Goal: Information Seeking & Learning: Learn about a topic

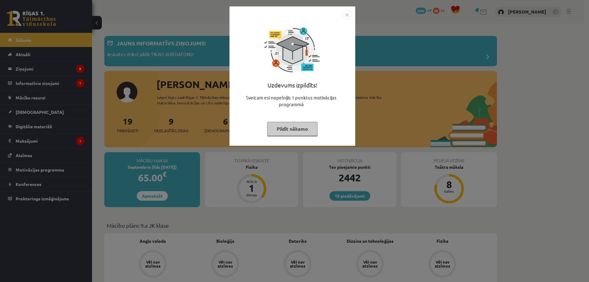
click at [307, 132] on button "Pildīt nākamo" at bounding box center [292, 129] width 50 height 14
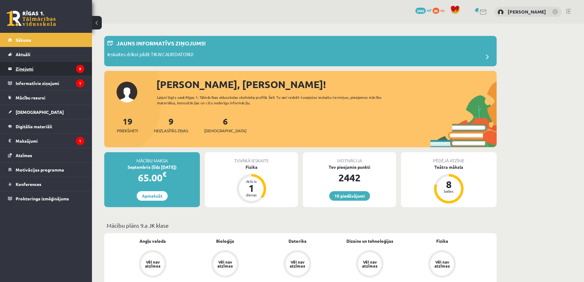
click at [40, 71] on legend "Ziņojumi 9" at bounding box center [50, 69] width 69 height 14
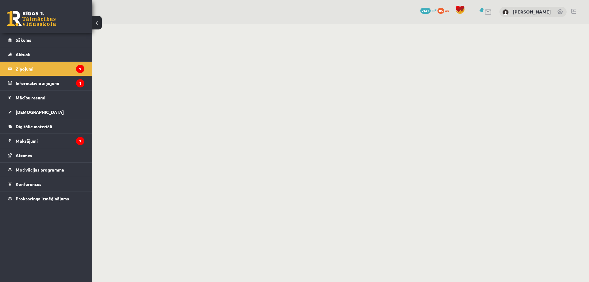
click at [47, 67] on legend "Ziņojumi 9" at bounding box center [50, 69] width 69 height 14
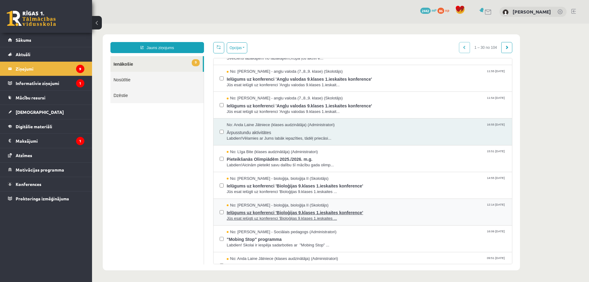
scroll to position [31, 0]
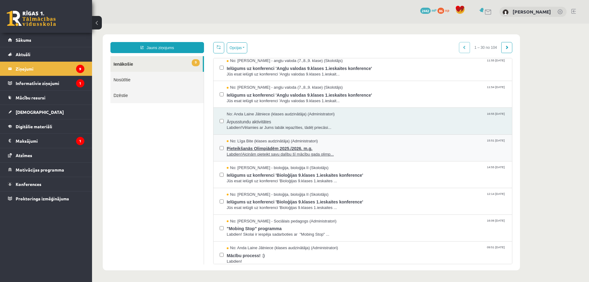
click at [260, 151] on span "Labdien!Aicinām pieteikt savu dalību šī mācību gada olimp..." at bounding box center [366, 154] width 279 height 6
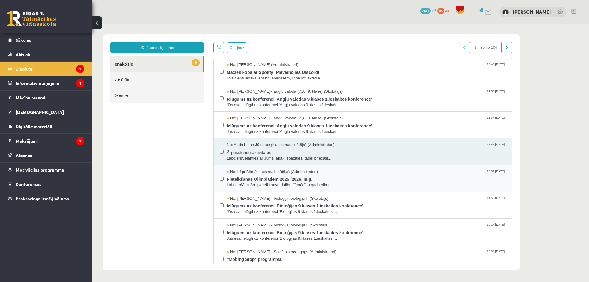
scroll to position [0, 0]
click at [247, 184] on span "Labdien!Aicinām pieteikt savu dalību šī mācību gada olimp..." at bounding box center [366, 185] width 279 height 6
click at [250, 178] on span "Pieteikšanās Olimpiādēm 2025./2026. m.g." at bounding box center [366, 178] width 279 height 8
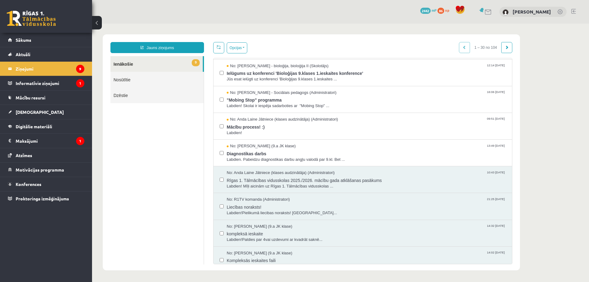
scroll to position [245, 0]
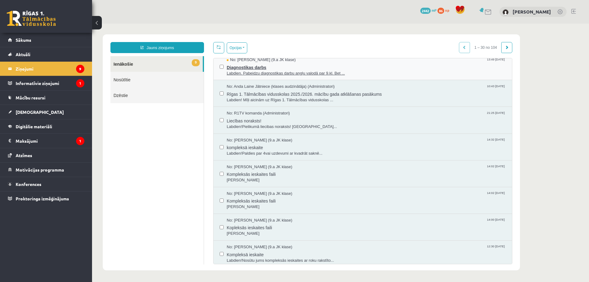
click at [269, 63] on span "Diagnostikas darbs" at bounding box center [366, 67] width 279 height 8
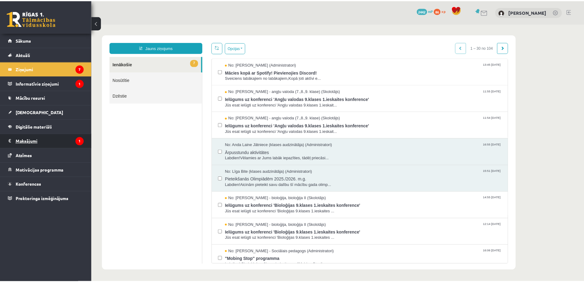
scroll to position [0, 0]
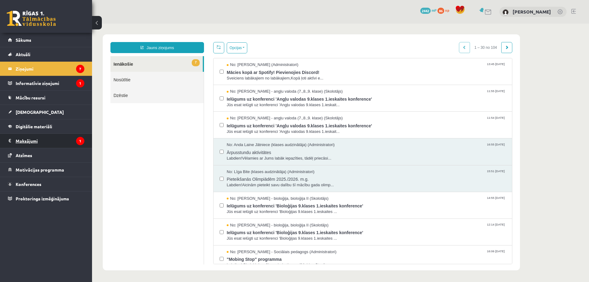
click at [24, 145] on legend "Maksājumi 1" at bounding box center [50, 141] width 69 height 14
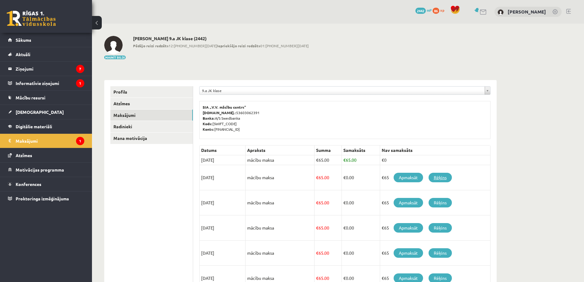
click at [443, 178] on link "Rēķins" at bounding box center [440, 178] width 23 height 10
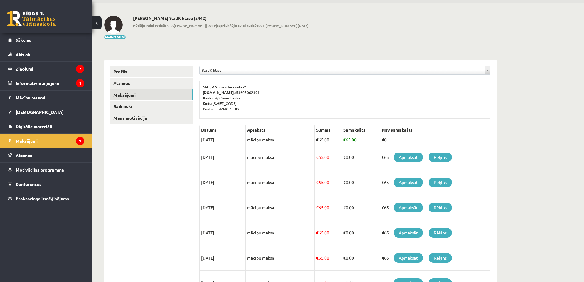
scroll to position [31, 0]
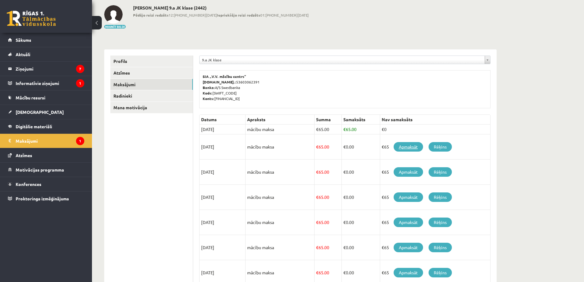
click at [410, 146] on link "Apmaksāt" at bounding box center [408, 147] width 29 height 10
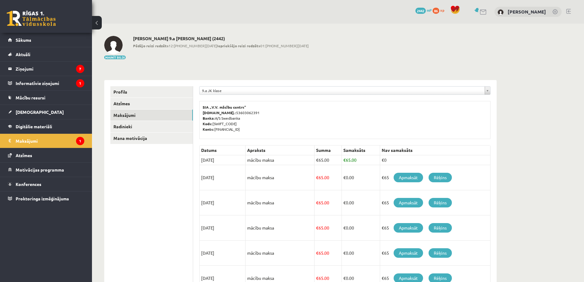
scroll to position [31, 0]
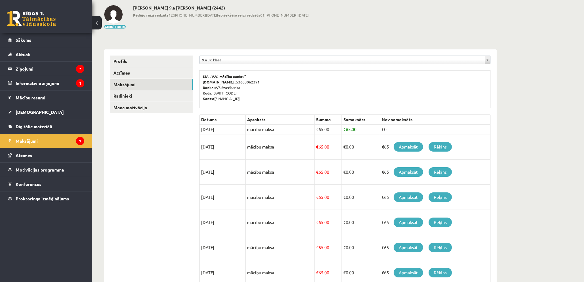
click at [438, 145] on link "Rēķins" at bounding box center [440, 147] width 23 height 10
click at [439, 171] on link "Rēķins" at bounding box center [440, 172] width 23 height 10
click at [443, 145] on link "Rēķins" at bounding box center [440, 147] width 23 height 10
click at [436, 175] on link "Rēķins" at bounding box center [440, 172] width 23 height 10
click at [130, 82] on link "Maksājumi" at bounding box center [151, 84] width 82 height 11
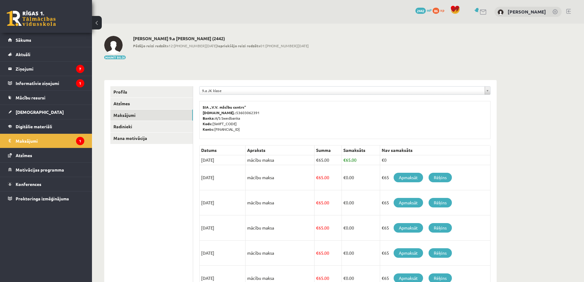
scroll to position [31, 0]
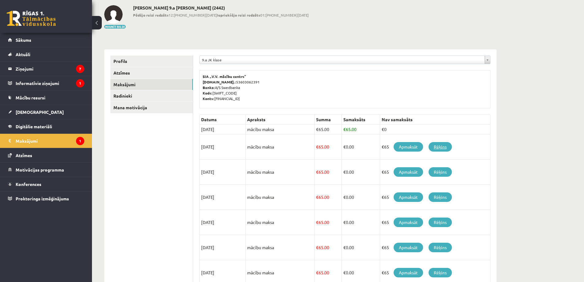
click at [445, 148] on link "Rēķins" at bounding box center [440, 147] width 23 height 10
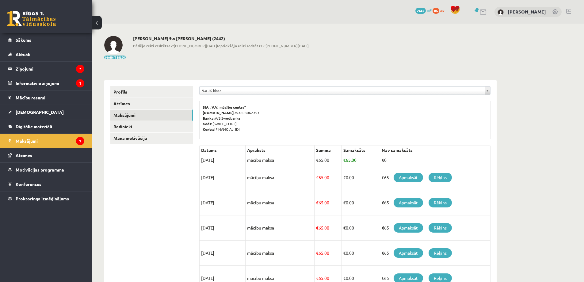
scroll to position [31, 0]
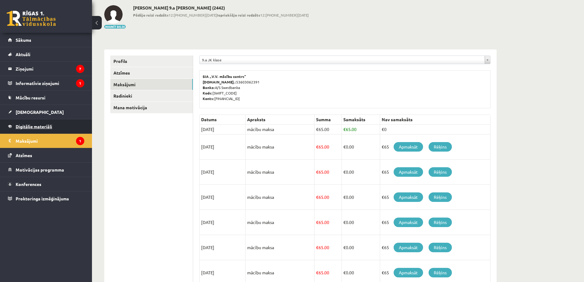
click at [31, 131] on link "Digitālie materiāli" at bounding box center [46, 126] width 76 height 14
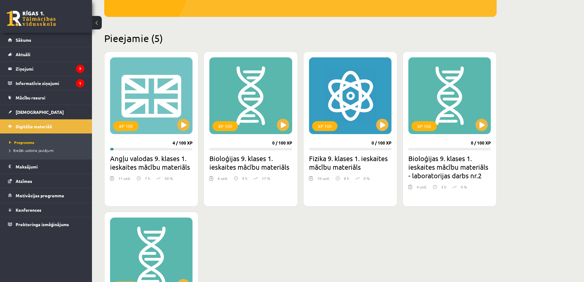
scroll to position [123, 0]
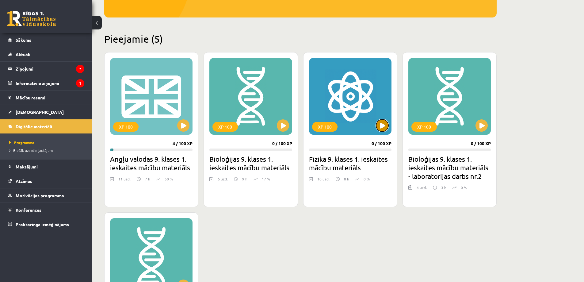
click at [384, 120] on button at bounding box center [382, 125] width 12 height 12
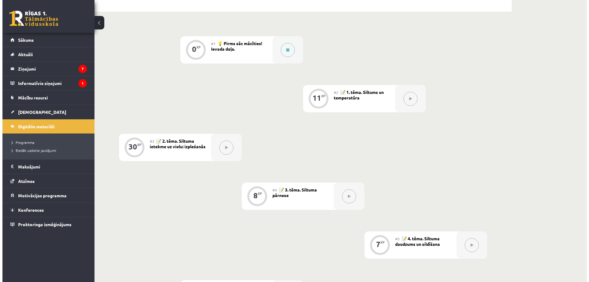
scroll to position [61, 0]
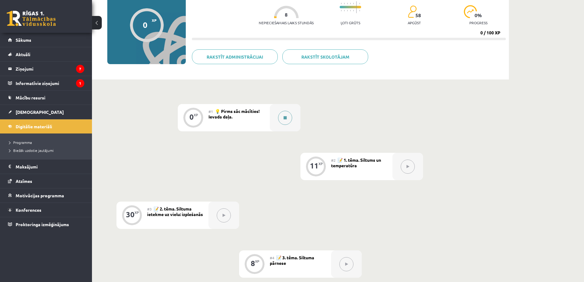
click at [280, 119] on button at bounding box center [285, 118] width 14 height 14
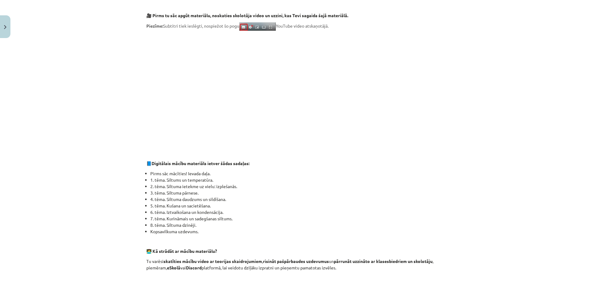
scroll to position [358, 0]
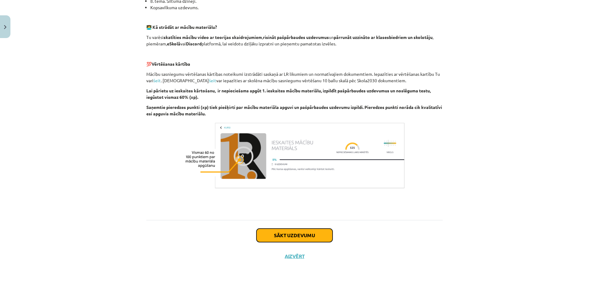
click at [292, 237] on button "Sākt uzdevumu" at bounding box center [294, 234] width 76 height 13
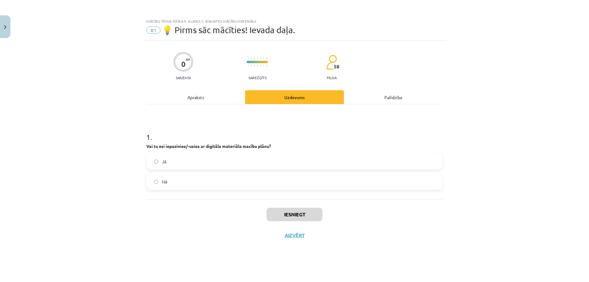
scroll to position [0, 0]
click at [172, 164] on label "Jā" at bounding box center [294, 161] width 295 height 15
click at [316, 212] on button "Iesniegt" at bounding box center [294, 214] width 56 height 13
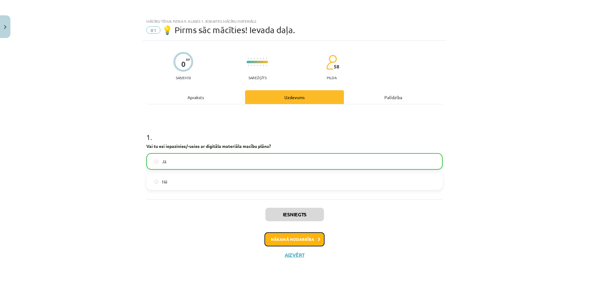
click at [311, 239] on button "Nākamā nodarbība" at bounding box center [294, 239] width 60 height 14
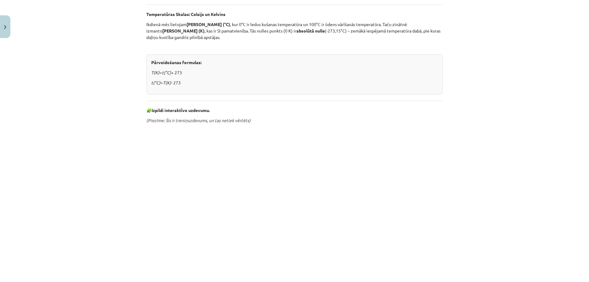
scroll to position [276, 0]
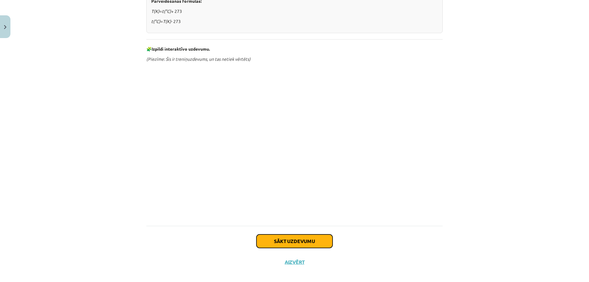
click at [285, 236] on button "Sākt uzdevumu" at bounding box center [294, 240] width 76 height 13
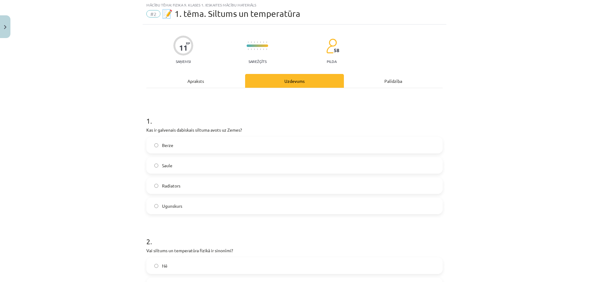
scroll to position [15, 0]
click at [163, 163] on label "Saule" at bounding box center [294, 166] width 295 height 15
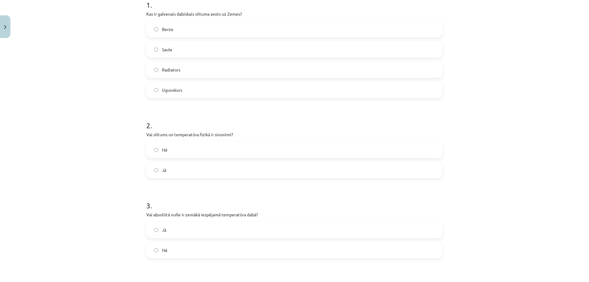
scroll to position [138, 0]
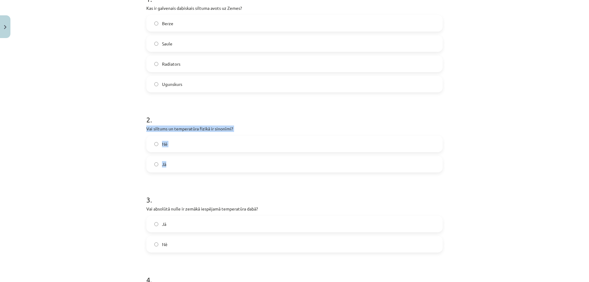
drag, startPoint x: 144, startPoint y: 127, endPoint x: 206, endPoint y: 163, distance: 70.9
click at [206, 163] on div "2 . Vai siltums un temperatūra fizikā ir sinonīmi? Nē Jā" at bounding box center [294, 139] width 296 height 68
copy div "Vai siltums un temperatūra fizikā ir sinonīmi? Nē Jā"
click at [5, 28] on img "Close" at bounding box center [5, 27] width 2 height 4
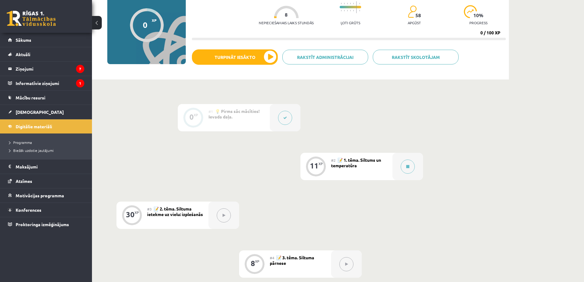
click at [100, 23] on button at bounding box center [97, 22] width 10 height 13
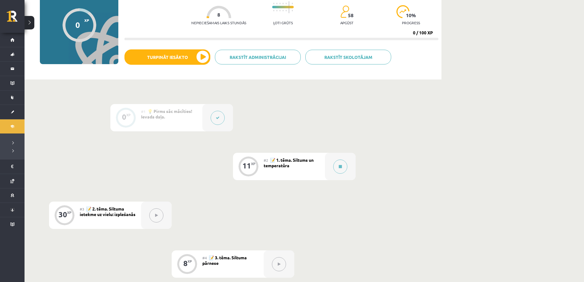
click at [218, 119] on icon at bounding box center [218, 118] width 4 height 4
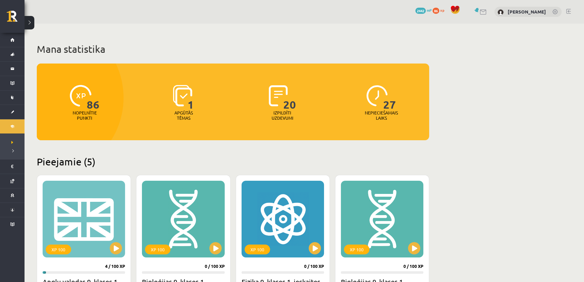
scroll to position [123, 0]
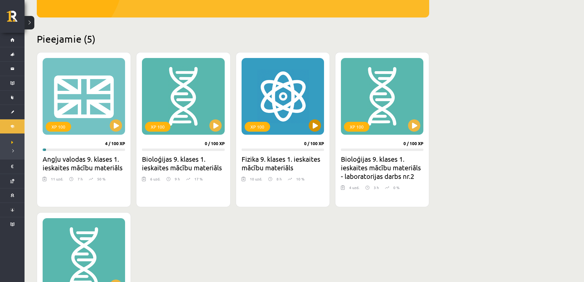
click at [321, 128] on div "XP 100" at bounding box center [283, 96] width 82 height 77
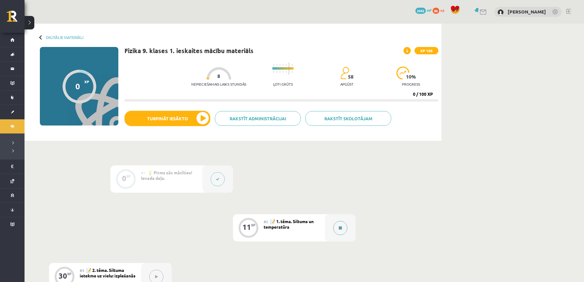
click at [338, 230] on button at bounding box center [340, 228] width 14 height 14
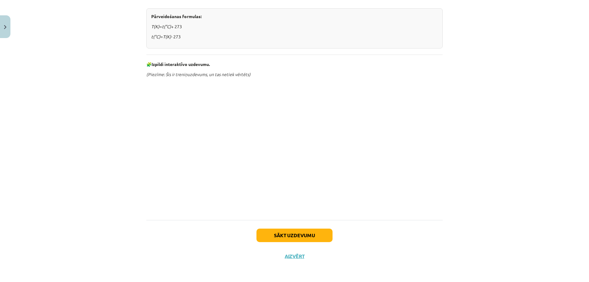
scroll to position [269, 0]
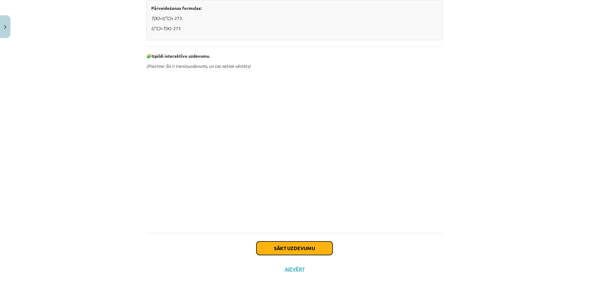
click at [311, 245] on button "Sākt uzdevumu" at bounding box center [294, 247] width 76 height 13
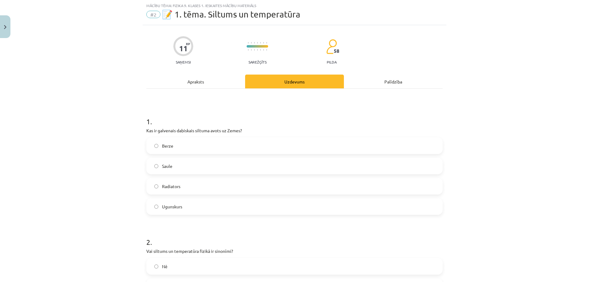
scroll to position [15, 0]
click at [178, 167] on label "Saule" at bounding box center [294, 166] width 295 height 15
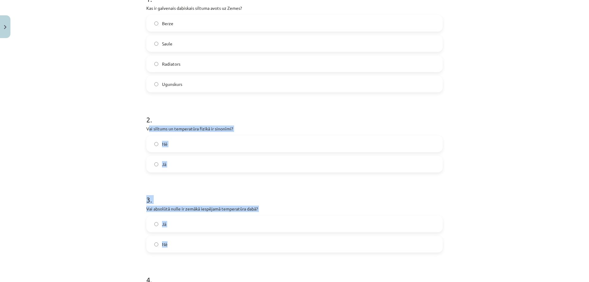
drag, startPoint x: 146, startPoint y: 129, endPoint x: 211, endPoint y: 247, distance: 135.1
click at [211, 247] on form "1 . Kas ir galvenais dabiskais siltuma avots uz Zemes? Berze Saule Radiators Ug…" at bounding box center [294, 228] width 296 height 489
copy form "ai siltums un temperatūra fizikā ir sinonīmi? Nē Jā 3 . Vai absolūtā nulle ir z…"
click at [164, 147] on span "Nē" at bounding box center [165, 144] width 6 height 6
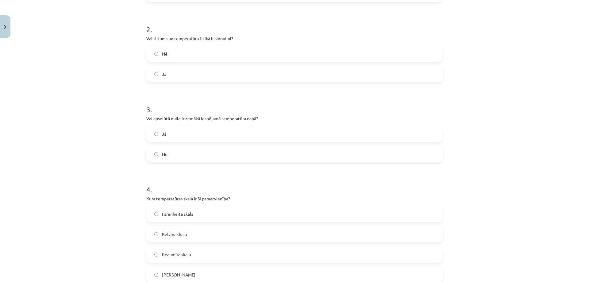
scroll to position [261, 0]
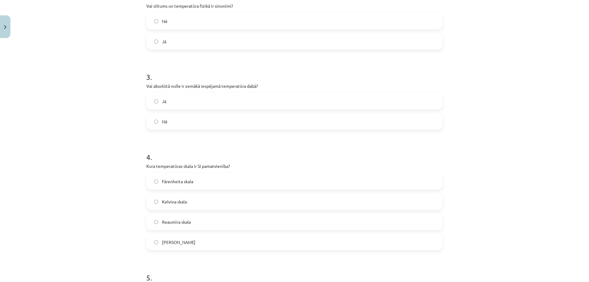
click at [175, 97] on label "Jā" at bounding box center [294, 101] width 295 height 15
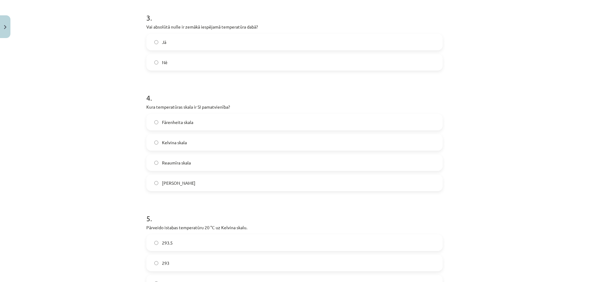
scroll to position [322, 0]
click at [206, 143] on label "Kelvina skala" at bounding box center [294, 139] width 295 height 15
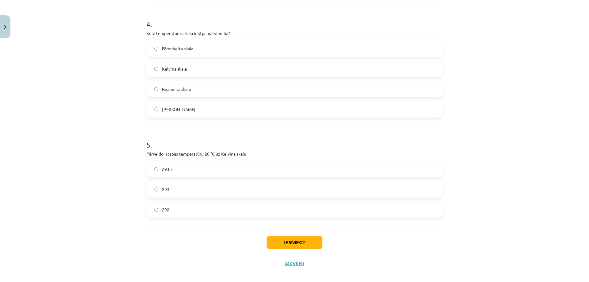
scroll to position [400, 0]
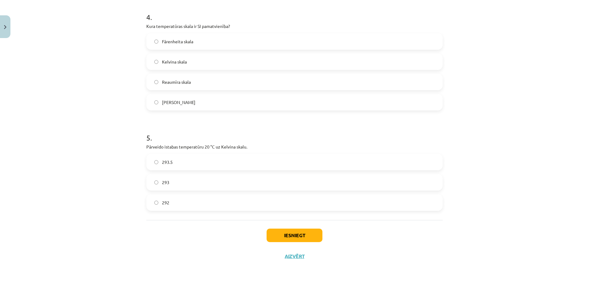
click at [232, 183] on label "293" at bounding box center [294, 181] width 295 height 15
click at [285, 235] on button "Iesniegt" at bounding box center [294, 234] width 56 height 13
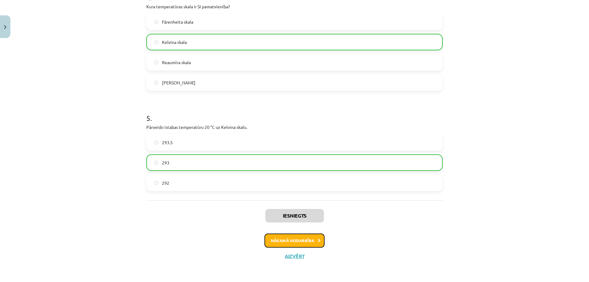
click at [290, 243] on button "Nākamā nodarbība" at bounding box center [294, 240] width 60 height 14
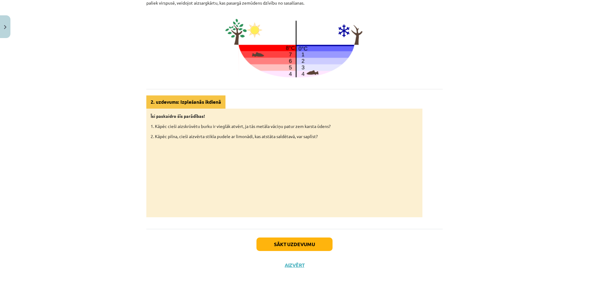
scroll to position [280, 0]
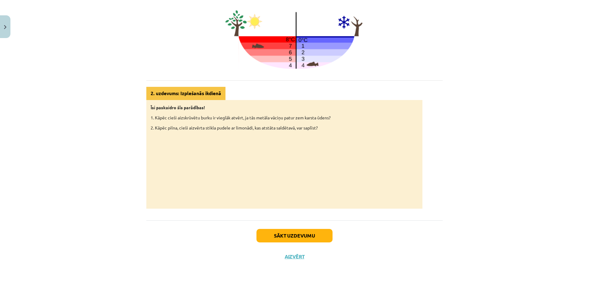
click at [76, 279] on div "Mācību tēma: Fizika 9. klases 1. ieskaites mācību materiāls #3 📝 2. tēma. Siltu…" at bounding box center [294, 141] width 589 height 282
click at [76, 280] on div "Mācību tēma: Fizika 9. klases 1. ieskaites mācību materiāls #3 📝 2. tēma. Siltu…" at bounding box center [294, 141] width 589 height 282
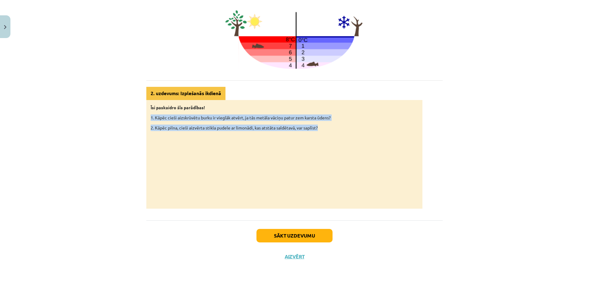
drag, startPoint x: 149, startPoint y: 115, endPoint x: 356, endPoint y: 125, distance: 207.2
click at [356, 125] on div "Īsi paskaidro šīs parādības! 1. Kāpēc cieši aizskrūvētu burku ir vieglāk atvērt…" at bounding box center [284, 154] width 276 height 109
copy div "1. Kāpēc cieši aizskrūvētu burku ir vieglāk atvērt, ja tās metāla vāciņu patur …"
click at [282, 237] on button "Sākt uzdevumu" at bounding box center [294, 235] width 76 height 13
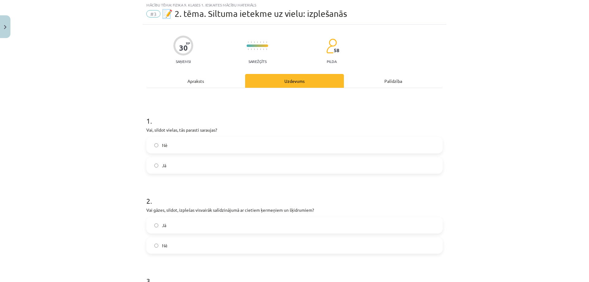
scroll to position [15, 0]
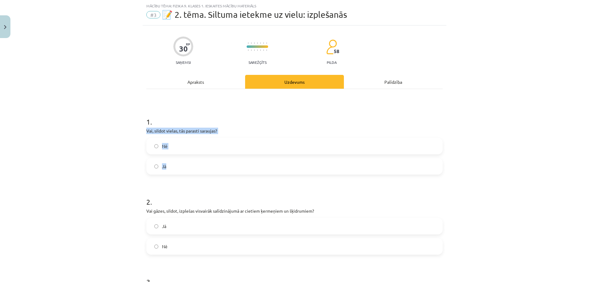
drag, startPoint x: 149, startPoint y: 131, endPoint x: 208, endPoint y: 166, distance: 68.5
click at [208, 166] on div "1 . Vai, sildot vielas, tās parasti saraujas? Nē Jā" at bounding box center [294, 141] width 296 height 68
click at [193, 146] on label "Nē" at bounding box center [294, 145] width 295 height 15
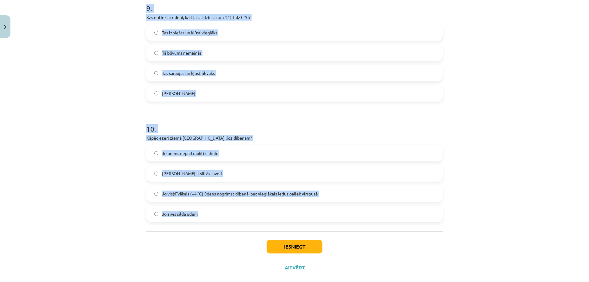
scroll to position [942, 0]
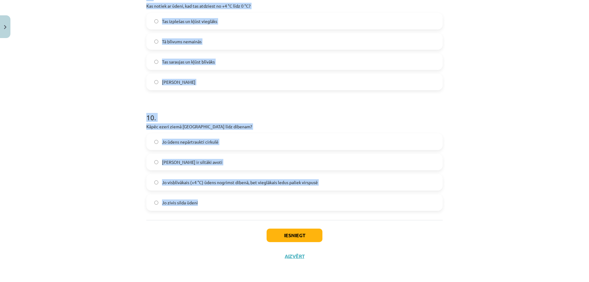
drag, startPoint x: 145, startPoint y: 38, endPoint x: 277, endPoint y: 197, distance: 206.8
copy form "Vai, sildot vielas, tās parasti saraujas? Nē Jā 2 . Vai gāzes, sildot, izplešas…"
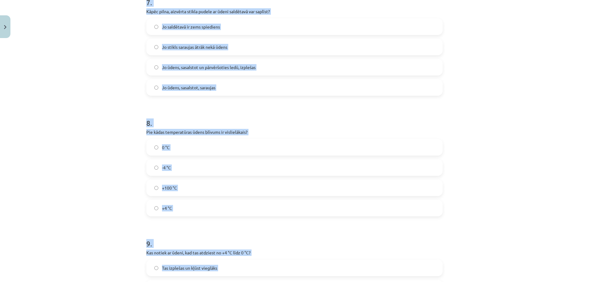
click at [547, 129] on div "Mācību tēma: Fizika 9. klases 1. ieskaites mācību materiāls #3 📝 2. tēma. Siltu…" at bounding box center [294, 141] width 589 height 282
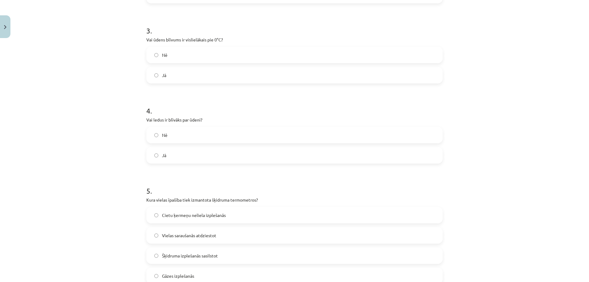
scroll to position [0, 0]
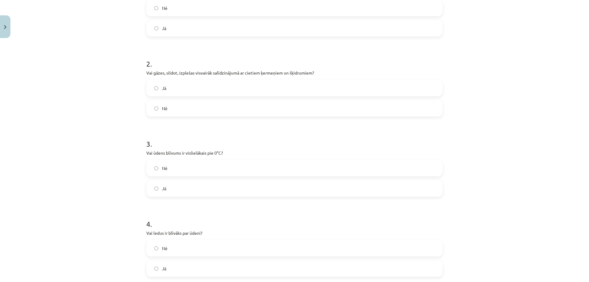
click at [183, 86] on label "Jā" at bounding box center [294, 87] width 295 height 15
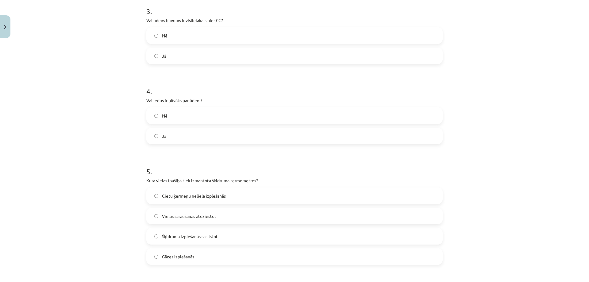
scroll to position [276, 0]
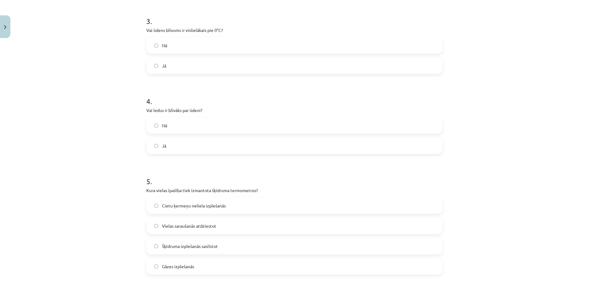
click at [179, 132] on label "Nē" at bounding box center [294, 125] width 295 height 15
click at [155, 42] on label "Nē" at bounding box center [294, 45] width 295 height 15
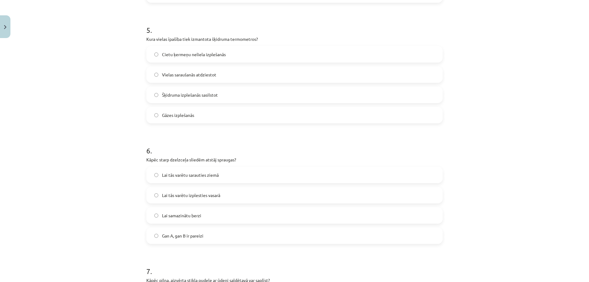
scroll to position [460, 0]
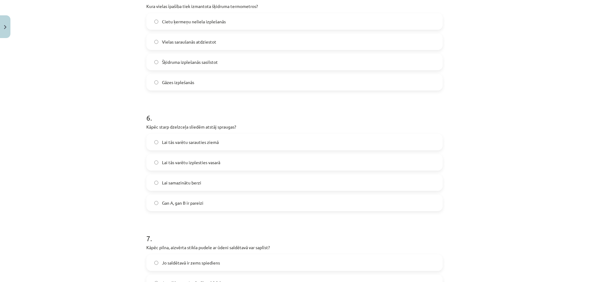
click at [183, 60] on span "Šķidruma izplešanās sasilstot" at bounding box center [190, 62] width 56 height 6
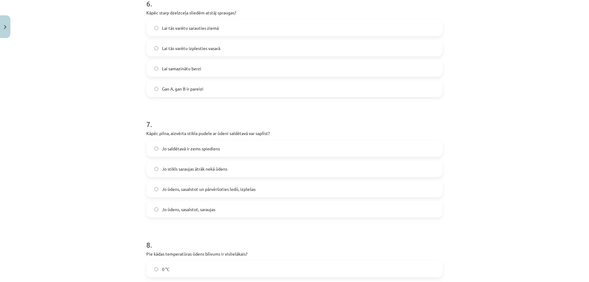
scroll to position [583, 0]
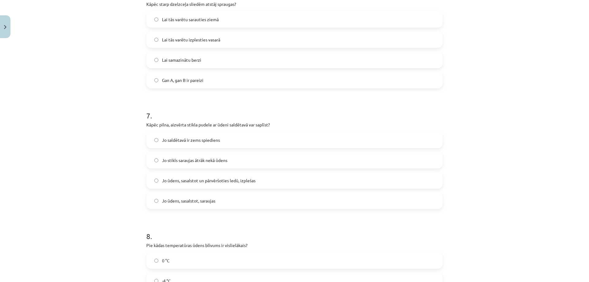
click at [203, 183] on span "Jo ūdens, sasalstot un pārvēršoties ledū, izplešas" at bounding box center [209, 180] width 94 height 6
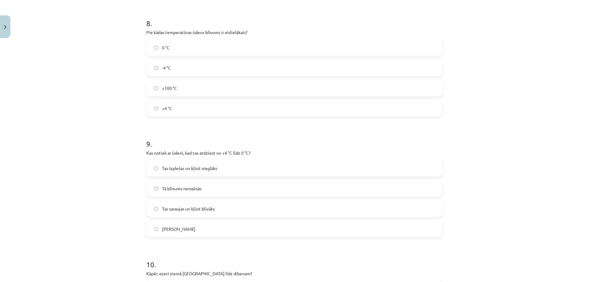
scroll to position [797, 0]
click at [159, 110] on label "+4 °C" at bounding box center [294, 106] width 295 height 15
click at [179, 163] on label "Tas izplešas un kļūst vieglāks" at bounding box center [294, 166] width 295 height 15
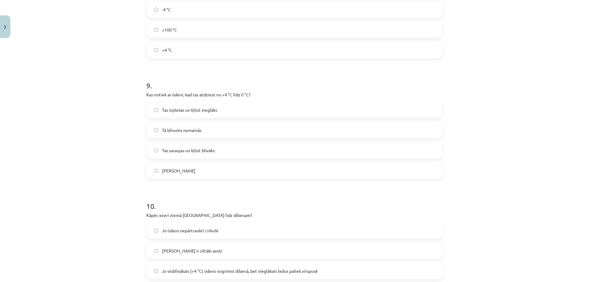
scroll to position [942, 0]
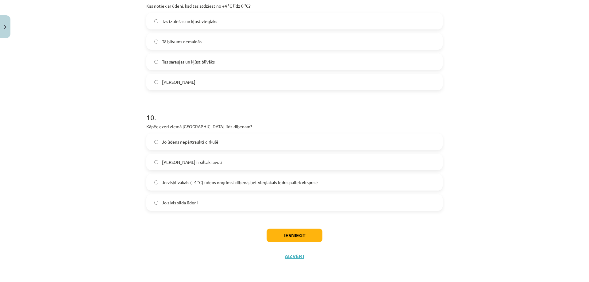
click at [255, 175] on label "Jo visblīvākais (+4 °C) ūdens nogrimst dibenā, bet vieglākais ledus paliek virs…" at bounding box center [294, 181] width 295 height 15
click at [290, 238] on button "Iesniegt" at bounding box center [294, 234] width 56 height 13
drag, startPoint x: 289, startPoint y: 239, endPoint x: 219, endPoint y: 253, distance: 71.9
click at [219, 253] on div "Iesniegt Aizvērt" at bounding box center [294, 241] width 296 height 43
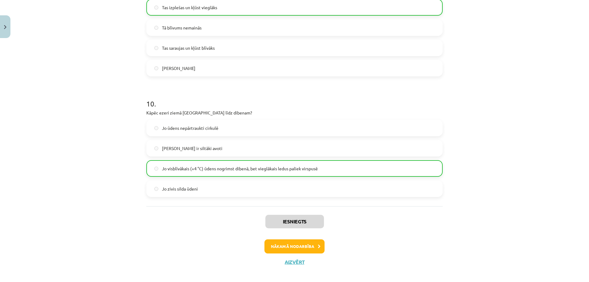
scroll to position [962, 0]
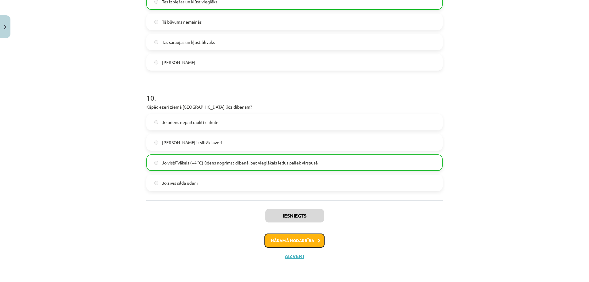
click at [303, 240] on button "Nākamā nodarbība" at bounding box center [294, 240] width 60 height 14
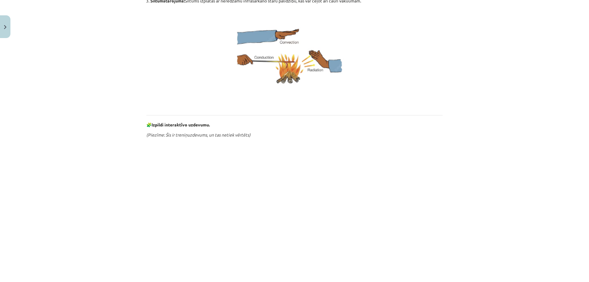
scroll to position [170, 0]
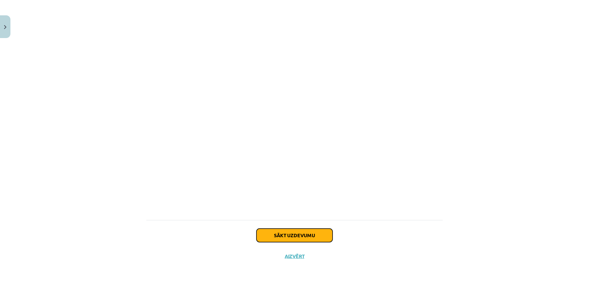
click at [315, 230] on button "Sākt uzdevumu" at bounding box center [294, 234] width 76 height 13
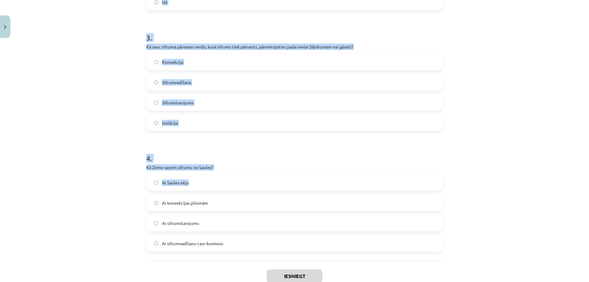
scroll to position [300, 0]
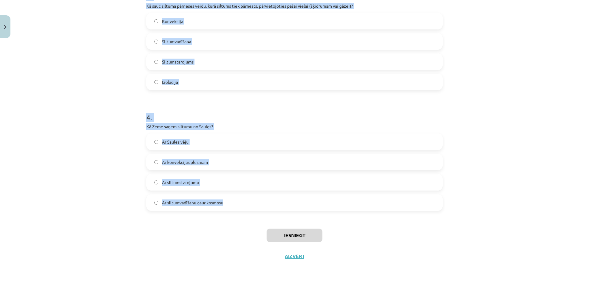
drag, startPoint x: 145, startPoint y: 128, endPoint x: 244, endPoint y: 207, distance: 126.6
click at [244, 207] on form "1 . Vai siltumstarojums var izplatīties vakuumā? Nē Jā 2 . Vai metāli ir labi s…" at bounding box center [294, 16] width 296 height 389
copy form "Vai siltumstarojums var izplatīties vakuumā? Nē Jā 2 . Vai metāli ir labi siltu…"
click at [429, 110] on h1 "4 ." at bounding box center [294, 111] width 296 height 19
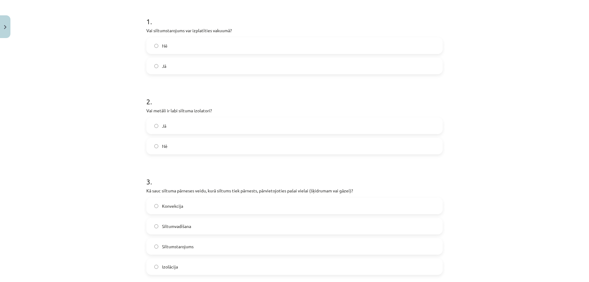
scroll to position [116, 0]
click at [166, 67] on label "Jā" at bounding box center [294, 65] width 295 height 15
click at [185, 146] on label "Nē" at bounding box center [294, 145] width 295 height 15
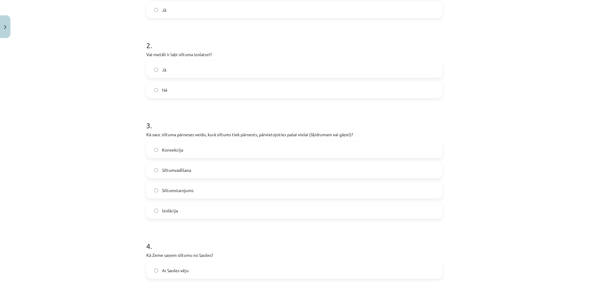
scroll to position [270, 0]
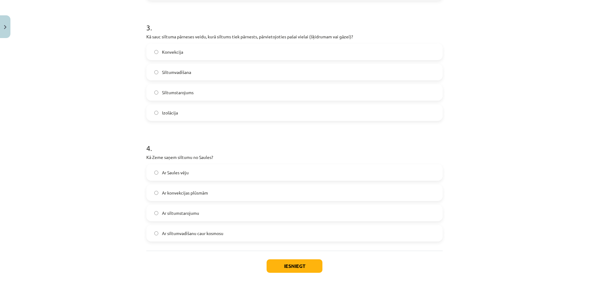
click at [183, 53] on label "Konvekcija" at bounding box center [294, 51] width 295 height 15
click at [198, 211] on label "Ar siltumstarojumu" at bounding box center [294, 212] width 295 height 15
click at [292, 262] on button "Iesniegt" at bounding box center [294, 265] width 56 height 13
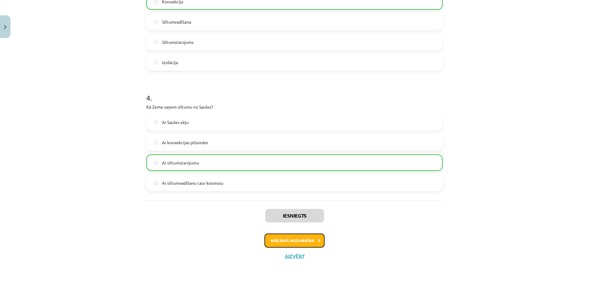
click at [282, 241] on button "Nākamā nodarbība" at bounding box center [294, 240] width 60 height 14
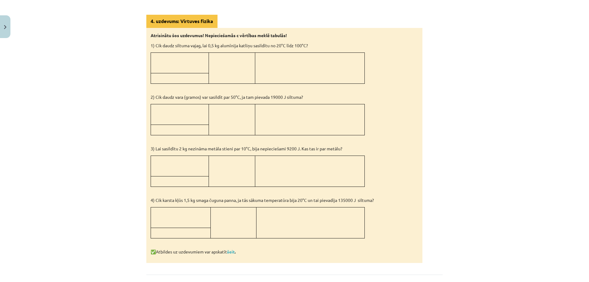
scroll to position [549, 0]
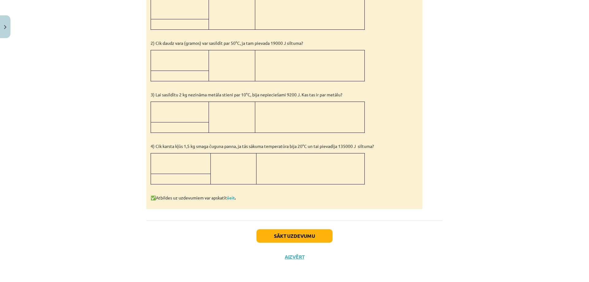
click at [178, 131] on td at bounding box center [180, 127] width 58 height 10
click at [178, 118] on td at bounding box center [180, 112] width 58 height 21
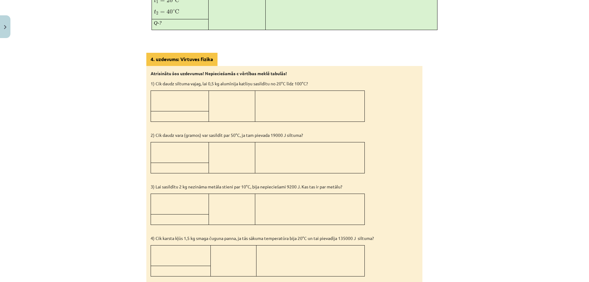
scroll to position [457, 0]
click at [180, 160] on td at bounding box center [180, 153] width 58 height 21
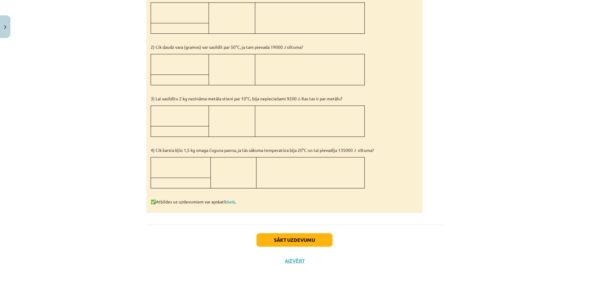
scroll to position [549, 0]
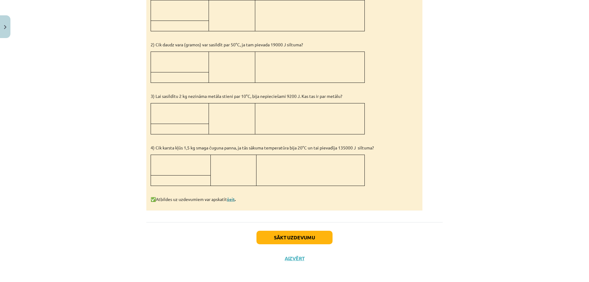
click at [233, 198] on link "šeit" at bounding box center [231, 199] width 8 height 6
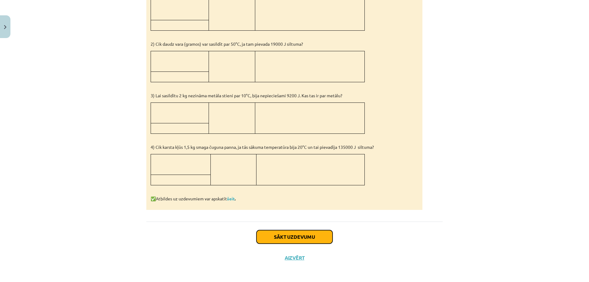
click at [313, 235] on button "Sākt uzdevumu" at bounding box center [294, 236] width 76 height 13
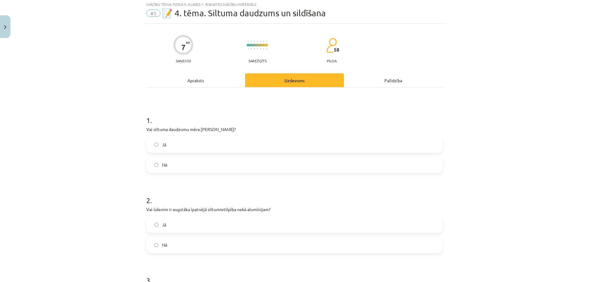
scroll to position [15, 0]
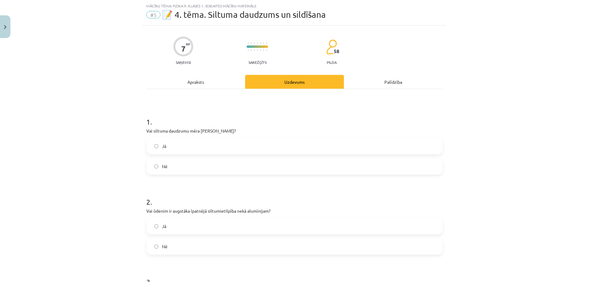
click at [163, 166] on span "Nē" at bounding box center [165, 166] width 6 height 6
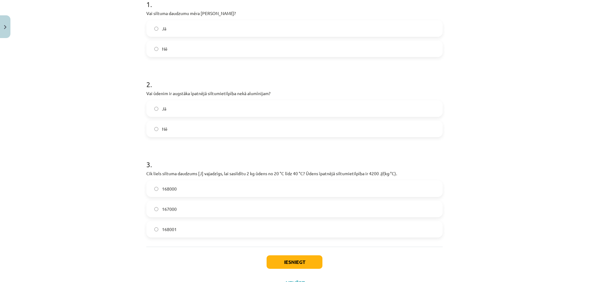
scroll to position [138, 0]
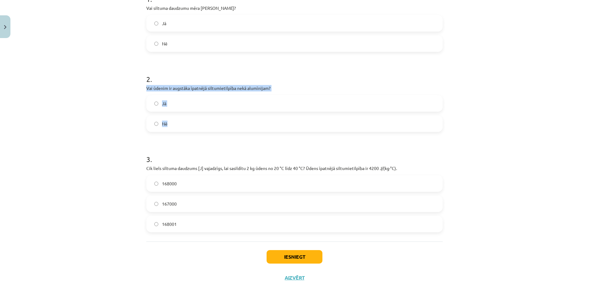
drag, startPoint x: 145, startPoint y: 88, endPoint x: 281, endPoint y: 122, distance: 140.9
click at [281, 122] on div "2 . Vai ūdenim ir augstāka īpatnējā siltumietilpība nekā alumīnijam? Jā Nē" at bounding box center [294, 98] width 296 height 68
click at [220, 85] on p "Vai ūdenim ir augstāka īpatnējā siltumietilpība nekā alumīnijam?" at bounding box center [294, 88] width 296 height 6
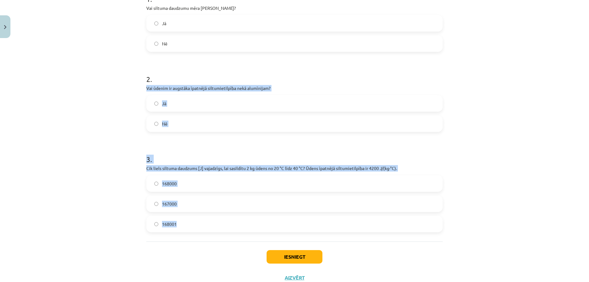
drag, startPoint x: 143, startPoint y: 87, endPoint x: 239, endPoint y: 227, distance: 169.1
click at [239, 227] on div "7 XP Saņemsi Sarežģīts 58 pilda Apraksts Uzdevums Palīdzība 1 . Vai siltuma dau…" at bounding box center [295, 95] width 304 height 385
copy form "Vai ūdenim ir augstāka īpatnējā siltumietilpība nekā alumīnijam? Jā Nē 3 . Cik …"
click at [162, 101] on span "Jā" at bounding box center [164, 103] width 4 height 6
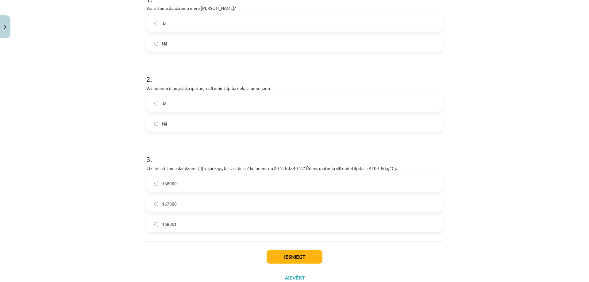
click at [170, 182] on span "168000" at bounding box center [169, 183] width 15 height 6
click at [285, 253] on button "Iesniegt" at bounding box center [294, 256] width 56 height 13
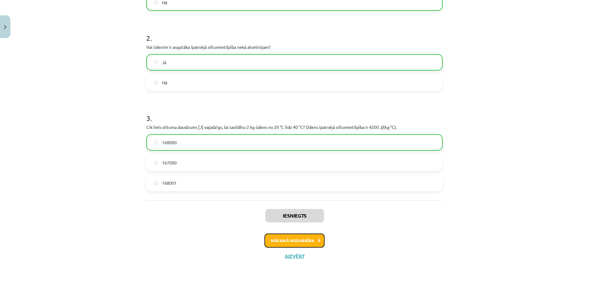
click at [300, 240] on button "Nākamā nodarbība" at bounding box center [294, 240] width 60 height 14
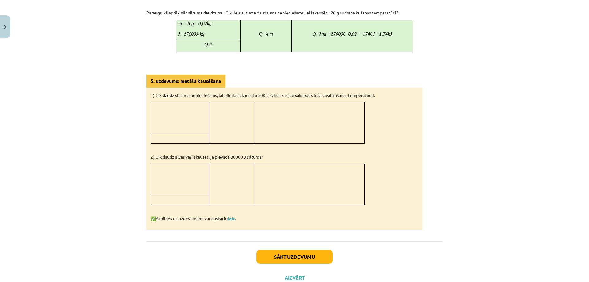
scroll to position [527, 0]
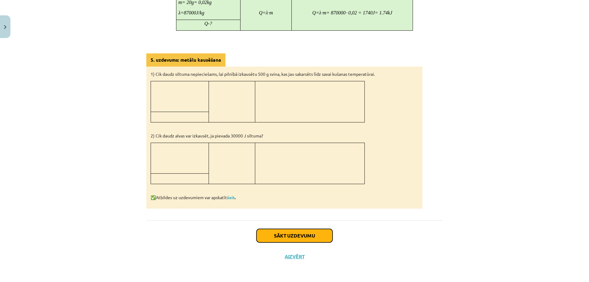
click at [290, 238] on button "Sākt uzdevumu" at bounding box center [294, 235] width 76 height 13
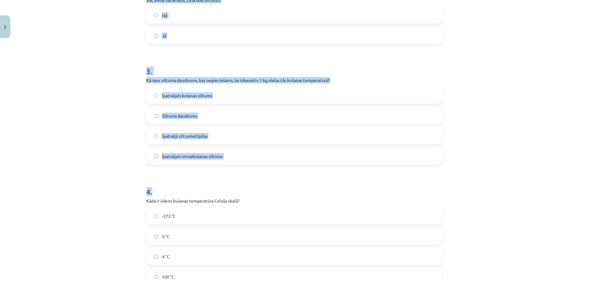
scroll to position [407, 0]
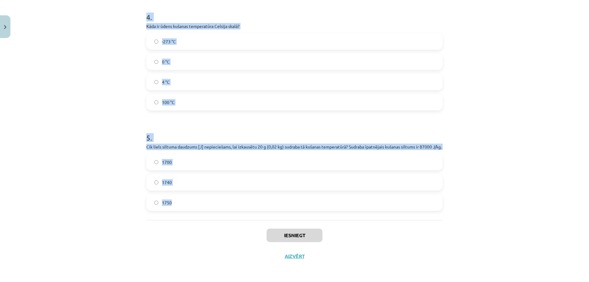
drag, startPoint x: 146, startPoint y: 124, endPoint x: 267, endPoint y: 205, distance: 145.7
copy form ". Vai kušanas procesā vielas temperatūra nepārtraukti paaugstinās? Nē Jā 2 . Va…"
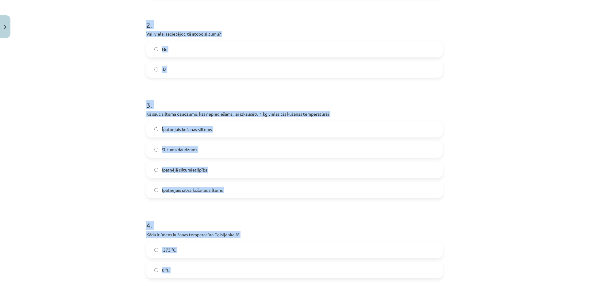
scroll to position [0, 0]
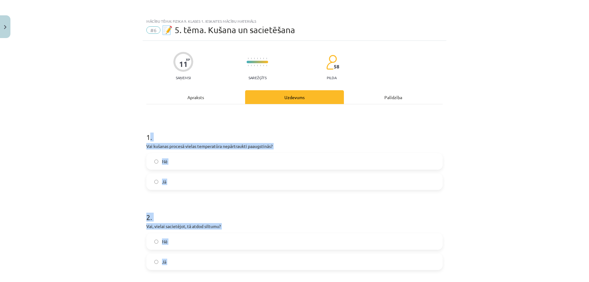
click at [72, 206] on div "Mācību tēma: Fizika 9. klases 1. ieskaites mācību materiāls #6 📝 5. tēma. Kušan…" at bounding box center [294, 141] width 589 height 282
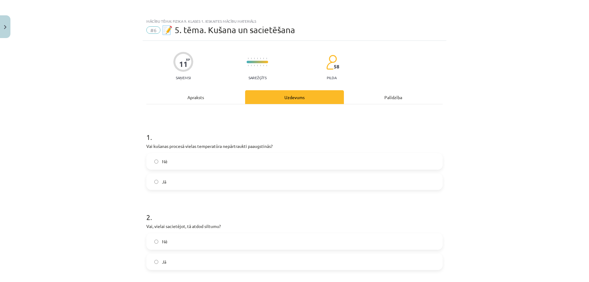
click at [170, 164] on label "Nē" at bounding box center [294, 161] width 295 height 15
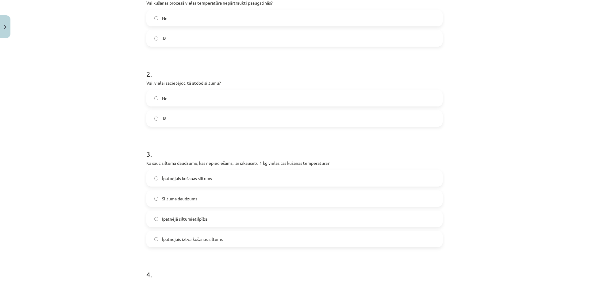
scroll to position [153, 0]
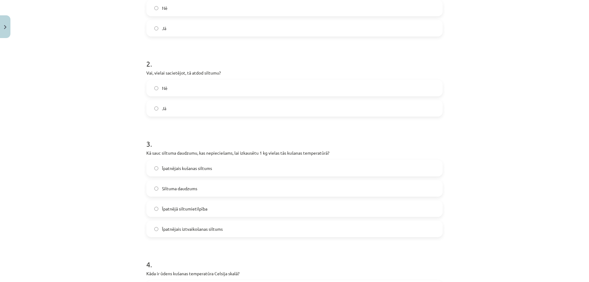
click at [175, 105] on label "Jā" at bounding box center [294, 108] width 295 height 15
click at [228, 176] on div "Īpatnējais kušanas siltums" at bounding box center [294, 168] width 296 height 17
click at [224, 167] on label "Īpatnējais kušanas siltums" at bounding box center [294, 167] width 295 height 15
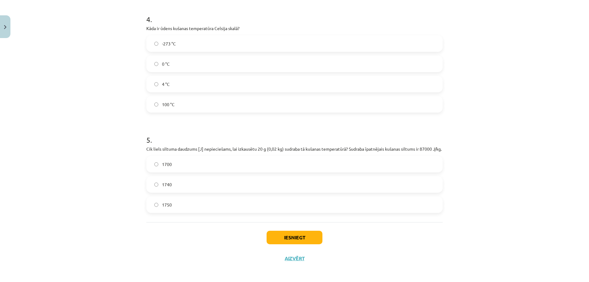
scroll to position [399, 0]
click at [169, 109] on label "100 °C" at bounding box center [294, 103] width 295 height 15
click at [179, 189] on label "1740" at bounding box center [294, 183] width 295 height 15
click at [288, 240] on button "Iesniegt" at bounding box center [294, 236] width 56 height 13
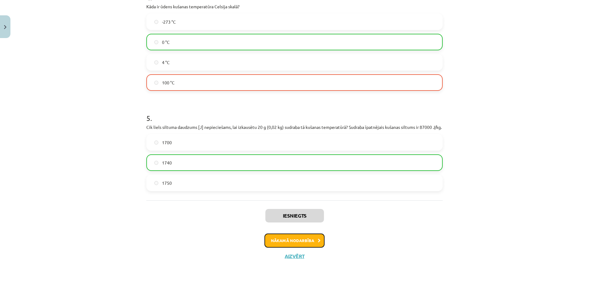
click at [297, 235] on button "Nākamā nodarbība" at bounding box center [294, 240] width 60 height 14
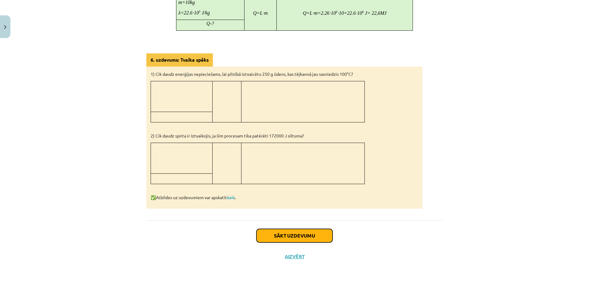
click at [294, 239] on button "Sākt uzdevumu" at bounding box center [294, 235] width 76 height 13
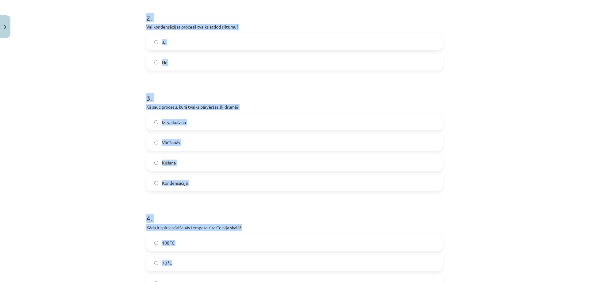
scroll to position [400, 0]
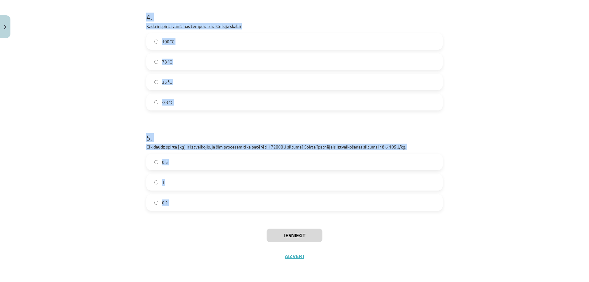
drag, startPoint x: 144, startPoint y: 130, endPoint x: 253, endPoint y: 224, distance: 144.6
copy form "Vai ūdens vārīšanās procesā tā temperatūra pārsniedz 100 °C? Nē Jā 2 . Vai kond…"
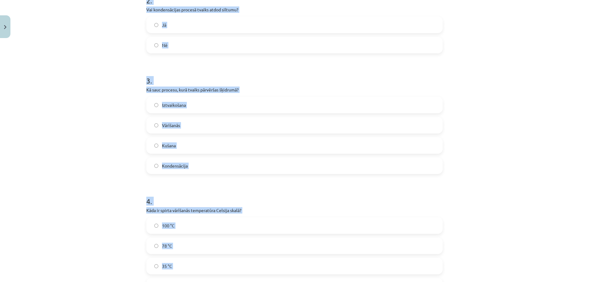
scroll to position [63, 0]
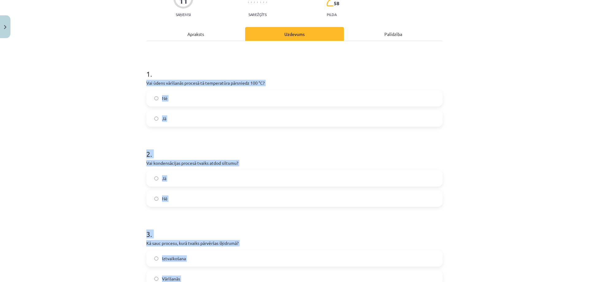
click at [32, 201] on div "Mācību tēma: Fizika 9. klases 1. ieskaites mācību materiāls #7 📝 6. tēma. Iztva…" at bounding box center [294, 141] width 589 height 282
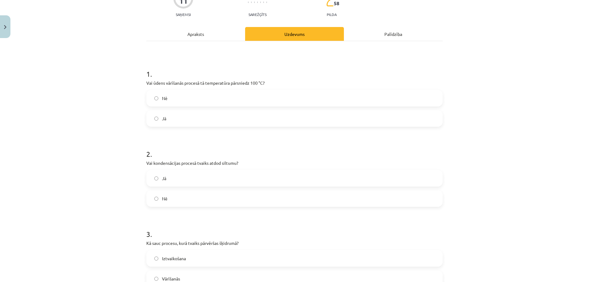
click at [171, 95] on label "Nē" at bounding box center [294, 97] width 295 height 15
click at [178, 185] on label "Jā" at bounding box center [294, 177] width 295 height 15
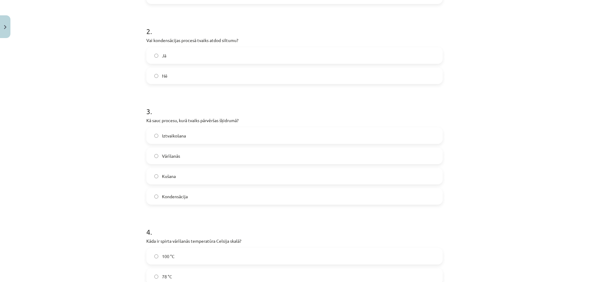
click at [182, 197] on span "Kondensācija" at bounding box center [175, 196] width 26 height 6
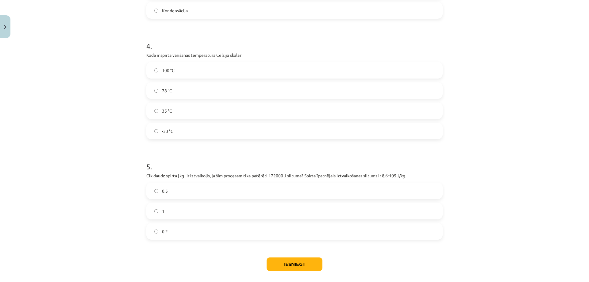
scroll to position [400, 0]
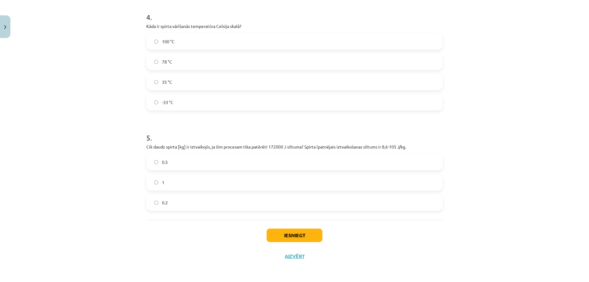
click at [176, 59] on label "78 °C" at bounding box center [294, 61] width 295 height 15
click at [165, 201] on span "0.2" at bounding box center [165, 202] width 6 height 6
click at [284, 233] on button "Iesniegt" at bounding box center [294, 234] width 56 height 13
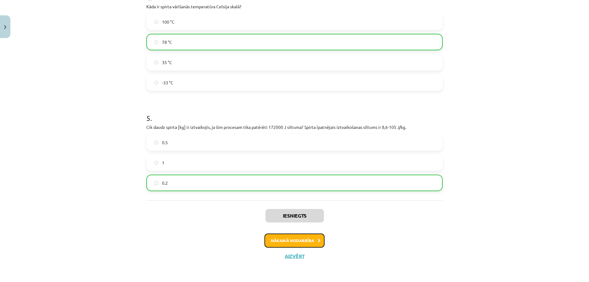
click at [318, 243] on button "Nākamā nodarbība" at bounding box center [294, 240] width 60 height 14
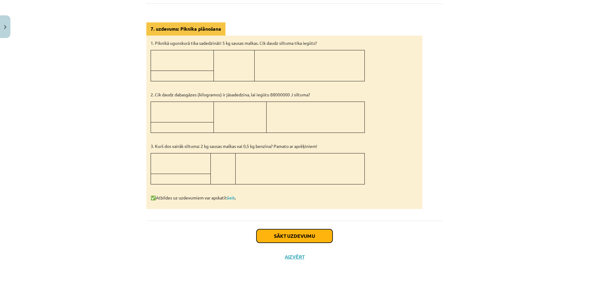
click at [266, 233] on button "Sākt uzdevumu" at bounding box center [294, 235] width 76 height 13
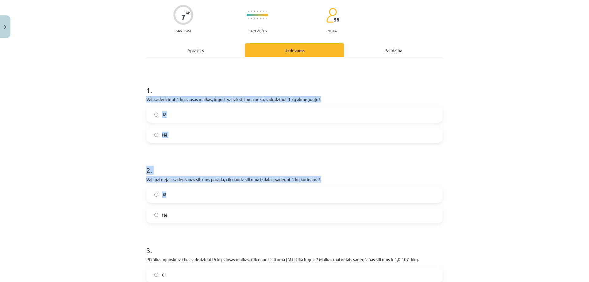
scroll to position [159, 0]
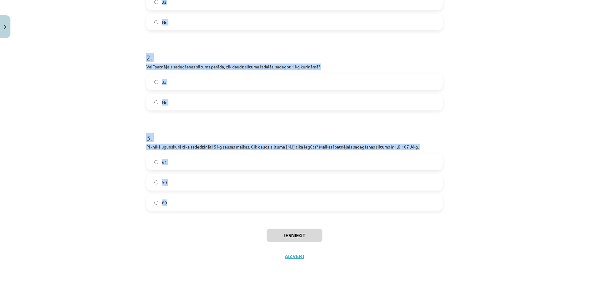
drag, startPoint x: 143, startPoint y: 129, endPoint x: 270, endPoint y: 202, distance: 146.3
click at [270, 202] on div "7 XP Saņemsi Sarežģīts 58 pilda Apraksts Uzdevums Palīdzība 1 . Vai, sadedzinot…" at bounding box center [295, 73] width 304 height 385
copy form "Vai, sadedzinot 1 kg sausas malkas, iegūst vairāk siltuma nekā, sadedzinot 1 kg…"
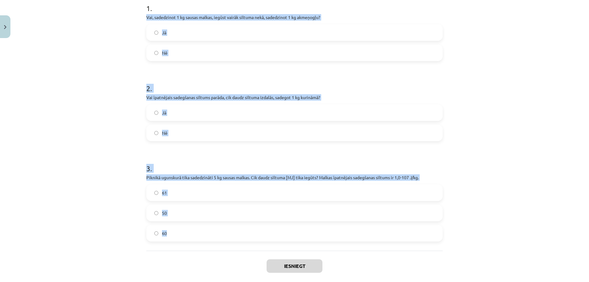
click at [39, 189] on div "Mācību tēma: Fizika 9. klases 1. ieskaites mācību materiāls #8 📝 7. tēma. Kurin…" at bounding box center [294, 141] width 589 height 282
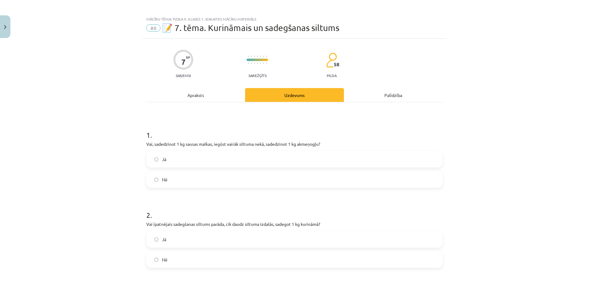
scroll to position [0, 0]
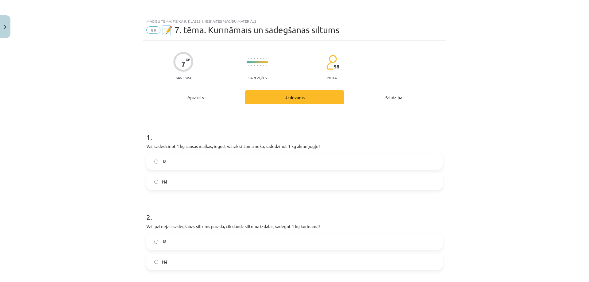
click at [173, 181] on label "Nē" at bounding box center [294, 181] width 295 height 15
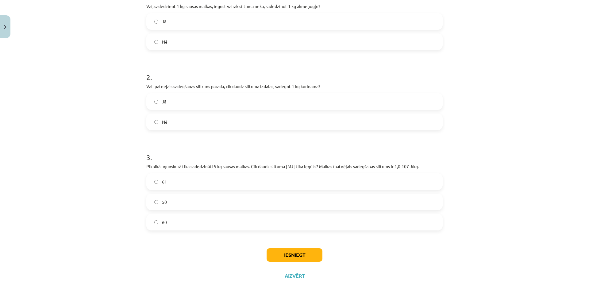
scroll to position [153, 0]
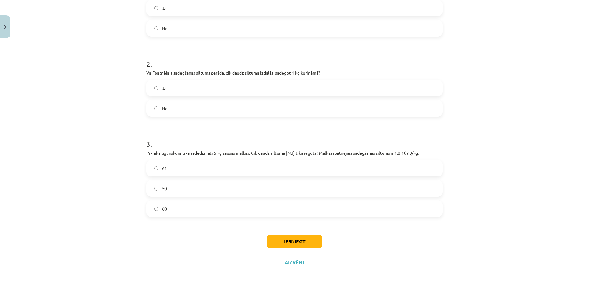
click at [164, 91] on label "Jā" at bounding box center [294, 87] width 295 height 15
click at [178, 190] on label "50" at bounding box center [294, 188] width 295 height 15
click at [282, 242] on button "Iesniegt" at bounding box center [294, 241] width 56 height 13
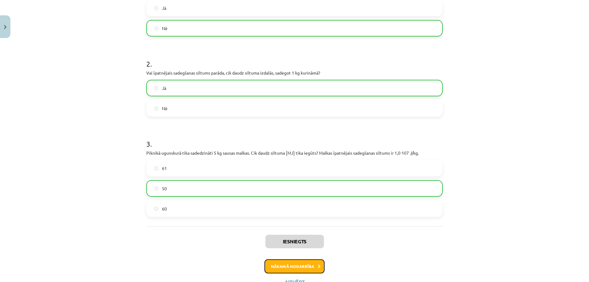
click at [285, 270] on button "Nākamā nodarbība" at bounding box center [294, 266] width 60 height 14
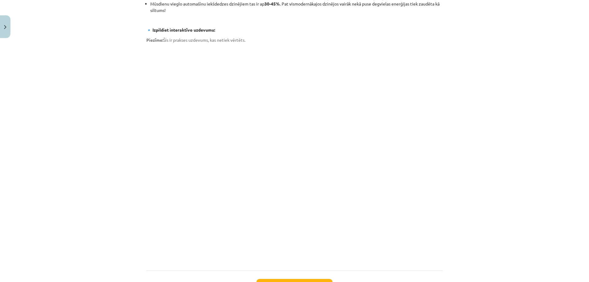
scroll to position [378, 0]
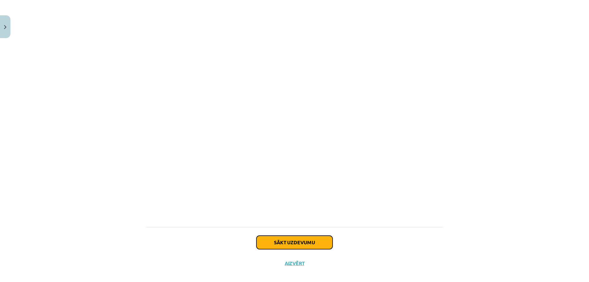
click at [274, 239] on button "Sākt uzdevumu" at bounding box center [294, 241] width 76 height 13
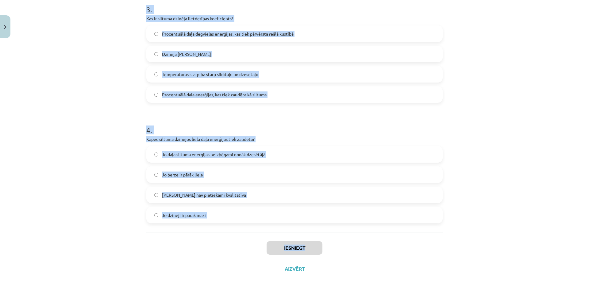
scroll to position [300, 0]
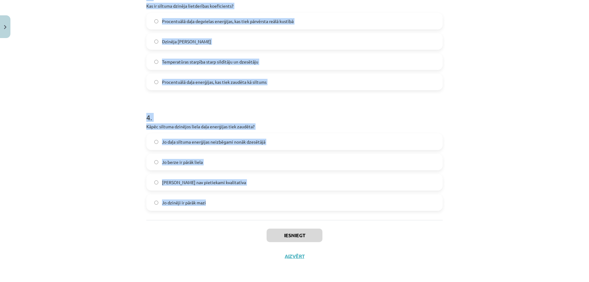
drag, startPoint x: 145, startPoint y: 130, endPoint x: 318, endPoint y: 214, distance: 192.3
click at [318, 214] on div "1 . Vai siltuma dzinēji spēj visu siltuma enerģiju no degvielas pārvērst 100% l…" at bounding box center [294, 12] width 296 height 416
copy form "Vai siltuma dzinēji spēj visu siltuma enerģiju no degvielas pārvērst 100% lietd…"
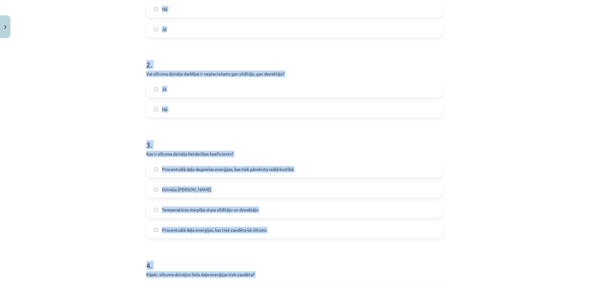
scroll to position [147, 0]
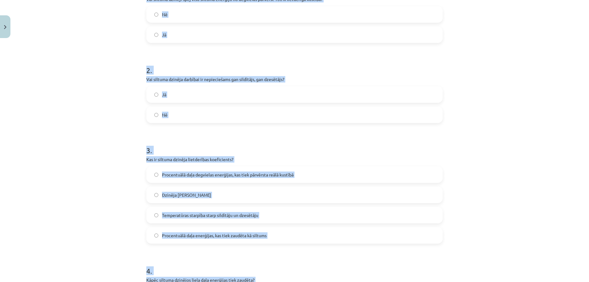
click at [33, 144] on div "Mācību tēma: Fizika 9. klases 1. ieskaites mācību materiāls #9 📝 8. tēma. Siltu…" at bounding box center [294, 141] width 589 height 282
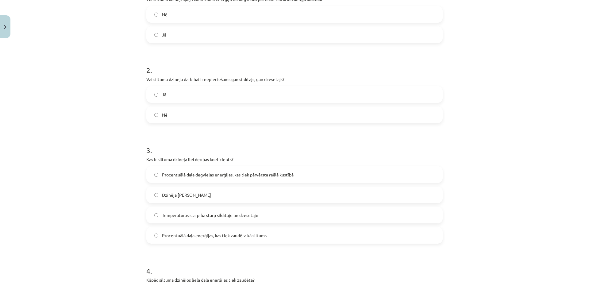
click at [159, 15] on label "Nē" at bounding box center [294, 14] width 295 height 15
click at [182, 101] on label "Jā" at bounding box center [294, 94] width 295 height 15
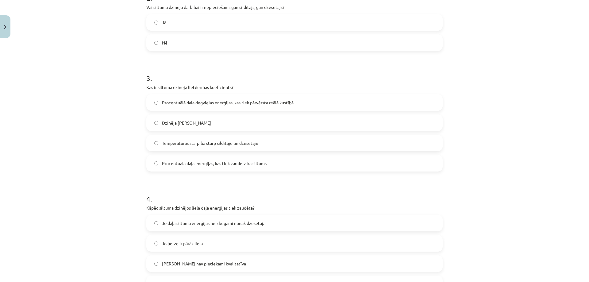
scroll to position [300, 0]
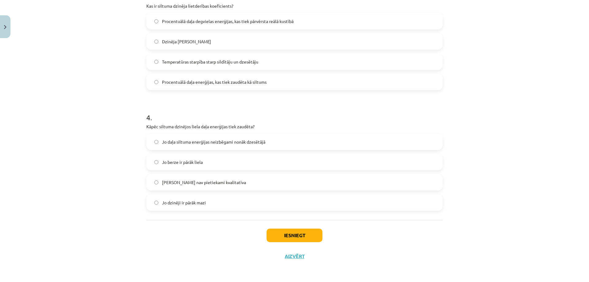
click at [215, 81] on span "Procentuālā daļa enerģijas, kas tiek zaudēta kā siltums" at bounding box center [214, 82] width 105 height 6
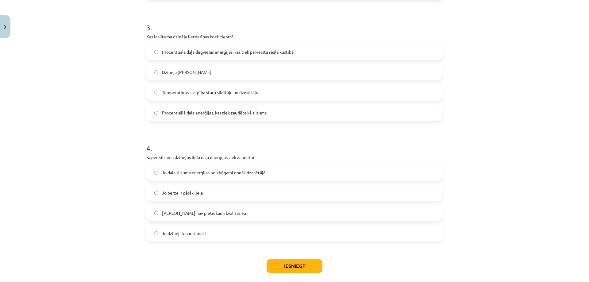
click at [232, 49] on span "Procentuālā daļa degvielas enerģijas, kas tiek pārvērsta reālā kustībā" at bounding box center [228, 52] width 132 height 6
click at [227, 176] on label "Jo daļa siltuma enerģijas neizbēgami nonāk dzesētājā" at bounding box center [294, 172] width 295 height 15
click at [285, 261] on button "Iesniegt" at bounding box center [294, 265] width 56 height 13
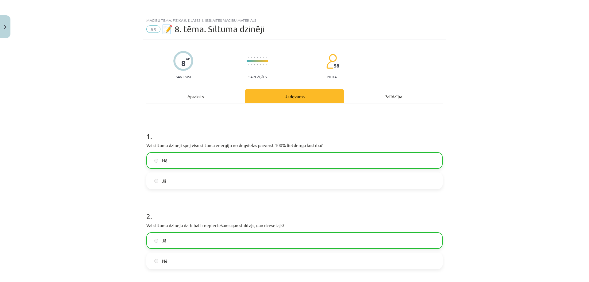
scroll to position [0, 0]
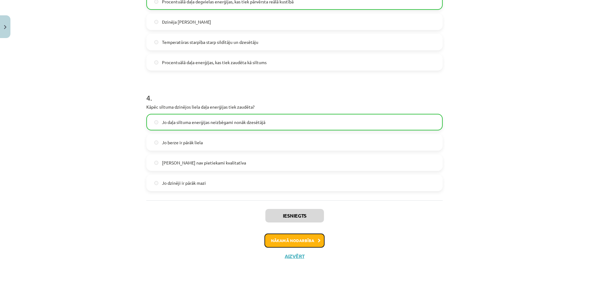
click at [318, 243] on button "Nākamā nodarbība" at bounding box center [294, 240] width 60 height 14
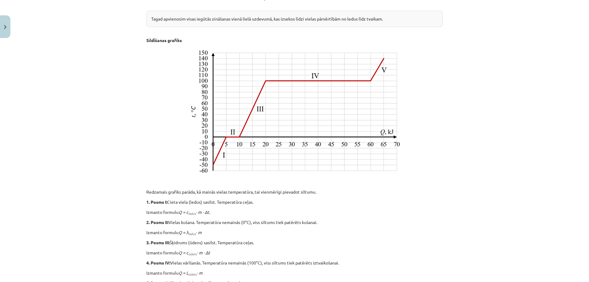
scroll to position [199, 0]
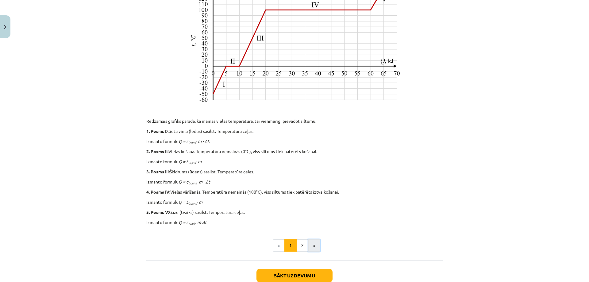
click at [316, 241] on button "»" at bounding box center [314, 245] width 12 height 12
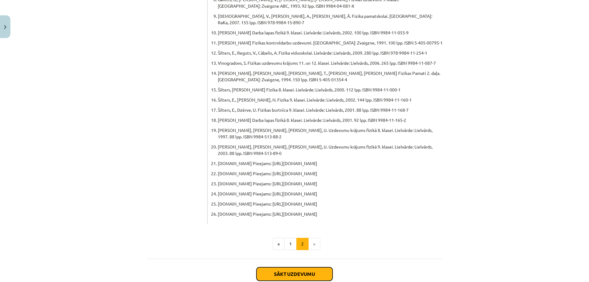
click at [315, 267] on button "Sākt uzdevumu" at bounding box center [294, 273] width 76 height 13
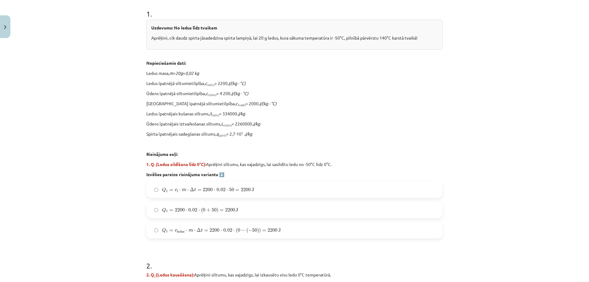
scroll to position [77, 0]
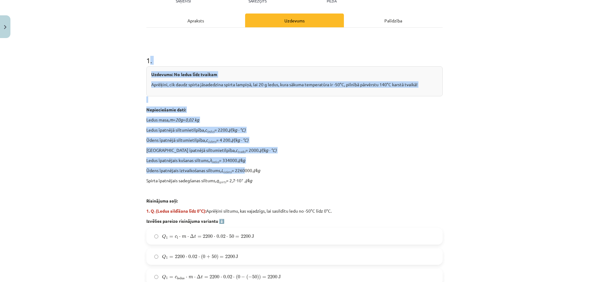
drag, startPoint x: 147, startPoint y: 62, endPoint x: 242, endPoint y: 169, distance: 143.4
click at [242, 169] on div "1 . Uzdevums: No ledus līdz tvaikam Aprēķini, cik daudz spirta jāsadedzina spir…" at bounding box center [294, 164] width 296 height 239
click at [101, 161] on div "Mācību tēma: Fizika 9. klases 1. ieskaites mācību materiāls #10 ✅ Kopsavilkuma …" at bounding box center [294, 141] width 589 height 282
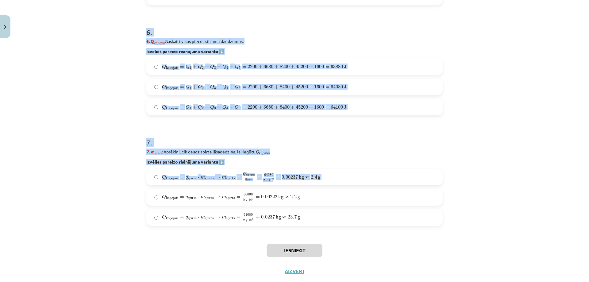
scroll to position [813, 0]
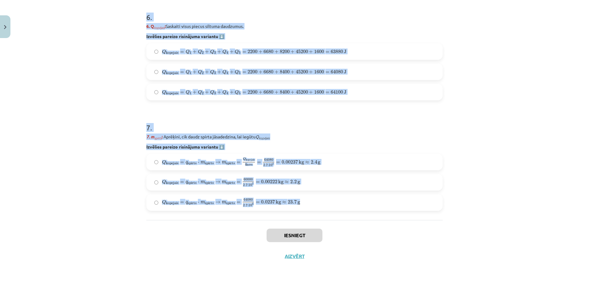
drag, startPoint x: 140, startPoint y: 59, endPoint x: 340, endPoint y: 197, distance: 243.5
click at [340, 197] on div "Mācību tēma: Fizika 9. klases 1. ieskaites mācību materiāls #10 ✅ Kopsavilkuma …" at bounding box center [294, 141] width 589 height 282
copy form "1 . Uzdevums: No ledus līdz tvaikam Aprēķini, cik daudz spirta jāsadedzina spir…"
click at [92, 144] on div "Mācību tēma: Fizika 9. klases 1. ieskaites mācību materiāls #10 ✅ Kopsavilkuma …" at bounding box center [294, 141] width 589 height 282
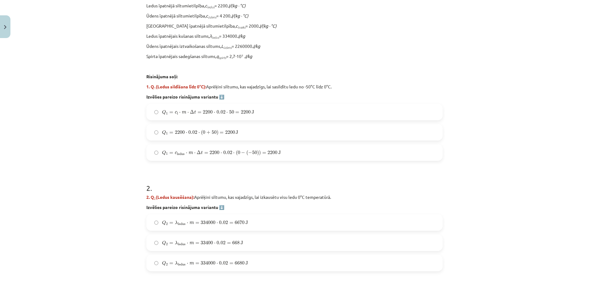
scroll to position [200, 0]
click at [209, 114] on span "2200" at bounding box center [208, 113] width 10 height 4
click at [131, 281] on div "Mācību tēma: Fizika 9. klases 1. ieskaites mācību materiāls #10 ✅ Kopsavilkuma …" at bounding box center [294, 141] width 589 height 282
click at [213, 157] on label "Q 1 = c ledus ⋅ m ⋅ Δ t = 2200 ⋅ 0.02 ⋅ ( 0 − ( − 50 ) ) = 2200 J Q 1 = c ledus…" at bounding box center [294, 153] width 295 height 15
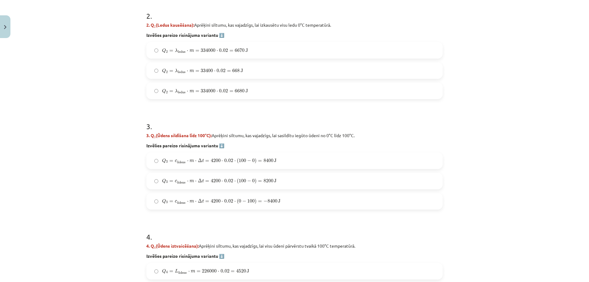
scroll to position [384, 0]
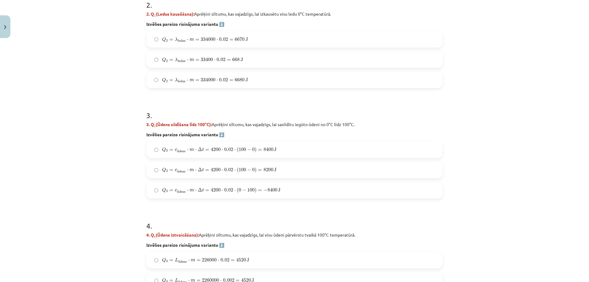
click at [209, 79] on span "334000" at bounding box center [208, 80] width 15 height 4
click at [224, 152] on span "Q 3 = c ū dens ⋅ m ⋅ Δ t = 4200 ⋅ 0.02 ⋅ ( 100 − 0 ) = 8400 J" at bounding box center [219, 150] width 114 height 6
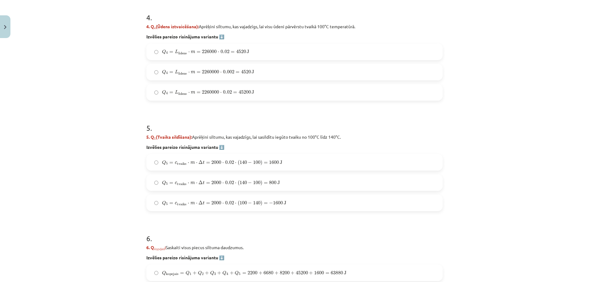
scroll to position [599, 0]
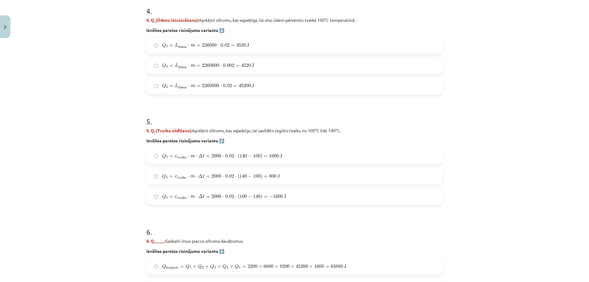
click at [260, 90] on label "Q 4 = L ū dens ⋅ m = 2260000 ⋅ 0.02 = 45200 J Q 4 = L ūdens ⋅ m = 2260000 ⋅ 0.0…" at bounding box center [294, 85] width 295 height 15
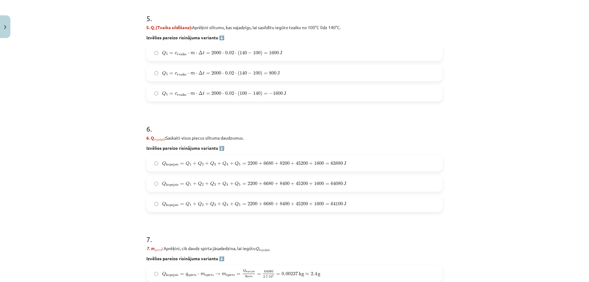
scroll to position [690, 0]
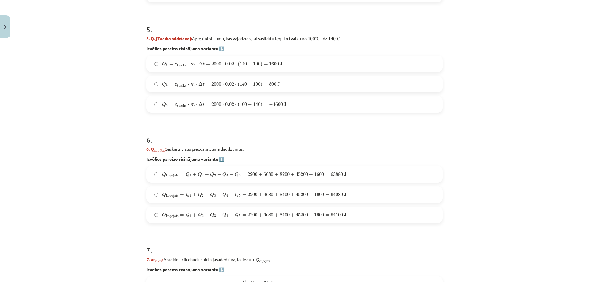
click at [277, 58] on label "Q 5 = c tvaiks ⋅ m ⋅ Δ t = 2000 ⋅ 0.02 ⋅ ( 140 − 100 ) = 1600 J Q 5 = c tvaiks …" at bounding box center [294, 63] width 295 height 15
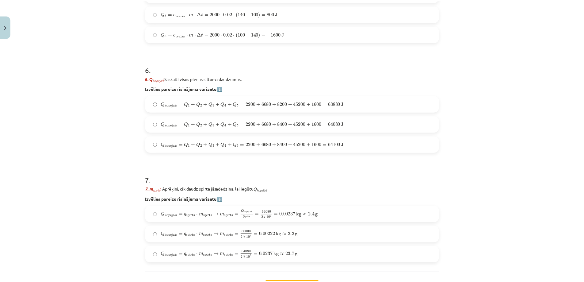
scroll to position [813, 0]
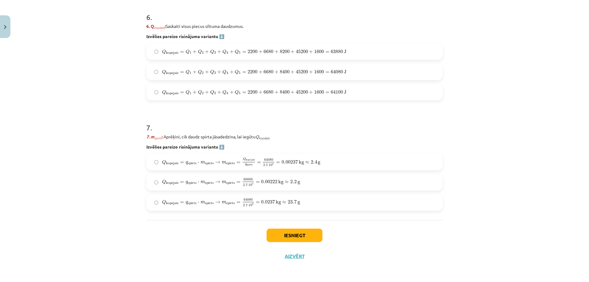
click at [316, 71] on span "1600" at bounding box center [319, 72] width 10 height 4
click at [317, 167] on label "Q kopejais = q spirts ⋅ m spirts → m spirts = Q kopejais q spirts = 64080 2.7 ⋅…" at bounding box center [294, 161] width 295 height 15
click at [300, 230] on button "Iesniegt" at bounding box center [294, 234] width 56 height 13
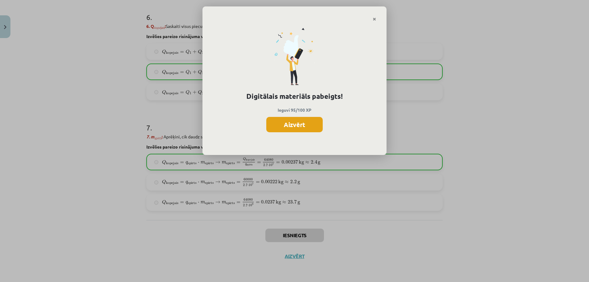
click at [310, 121] on button "Aizvērt" at bounding box center [294, 124] width 56 height 15
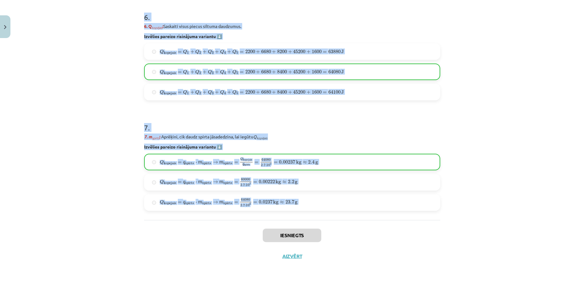
drag, startPoint x: 142, startPoint y: 134, endPoint x: 252, endPoint y: 240, distance: 152.9
click at [288, 254] on button "Aizvērt" at bounding box center [292, 256] width 23 height 6
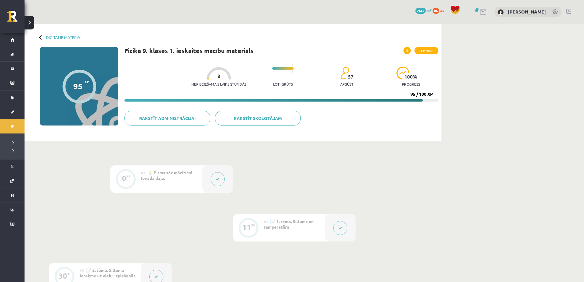
click at [40, 37] on div at bounding box center [41, 37] width 4 height 4
click at [45, 37] on div "Digitālie materiāli" at bounding box center [62, 37] width 44 height 5
click at [49, 37] on link "Digitālie materiāli" at bounding box center [64, 37] width 37 height 5
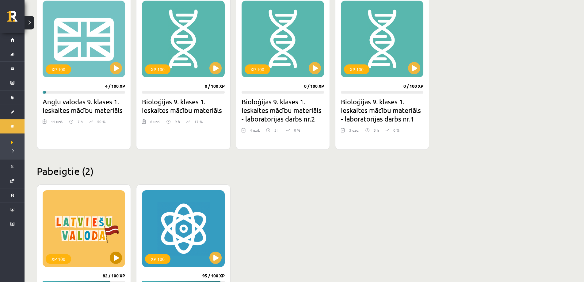
scroll to position [153, 0]
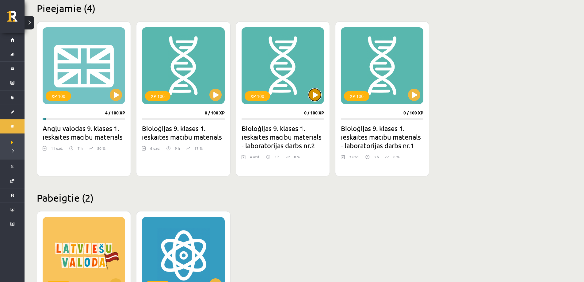
click at [316, 90] on button at bounding box center [315, 95] width 12 height 12
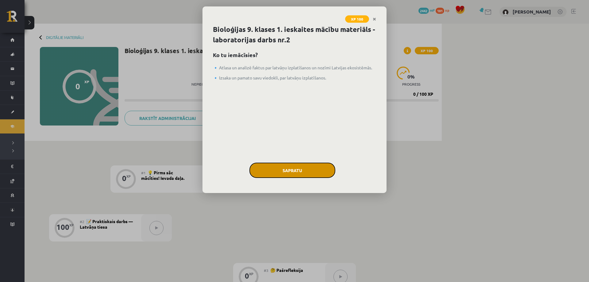
click at [299, 169] on button "Sapratu" at bounding box center [292, 170] width 86 height 15
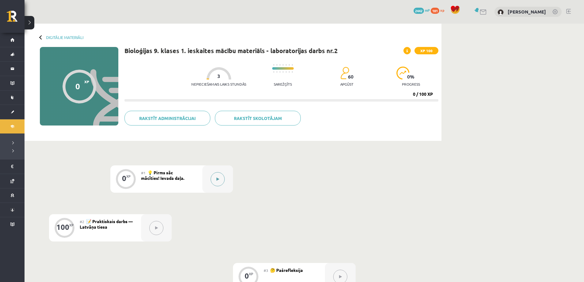
click at [217, 180] on icon at bounding box center [217, 179] width 3 height 4
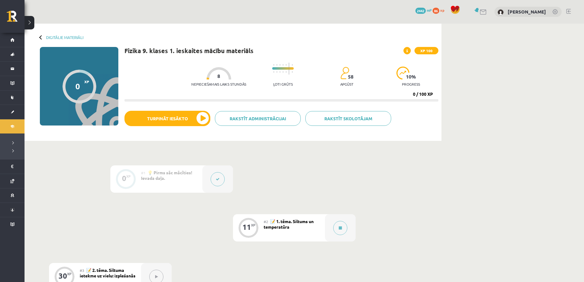
drag, startPoint x: 0, startPoint y: 0, endPoint x: 205, endPoint y: 198, distance: 284.9
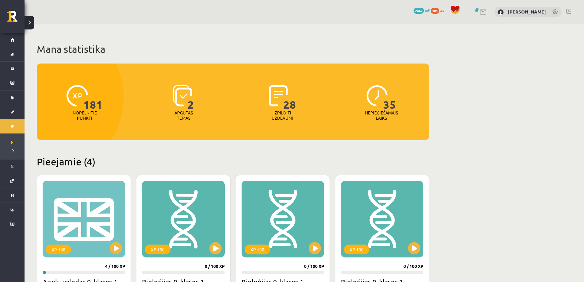
scroll to position [123, 0]
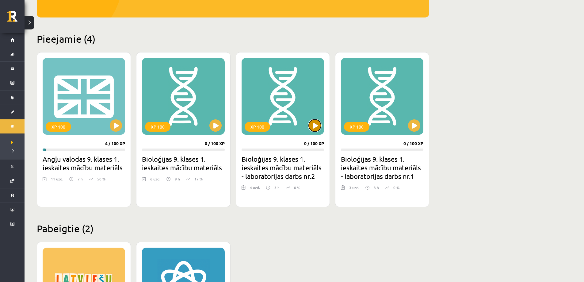
click at [320, 125] on button at bounding box center [315, 125] width 12 height 12
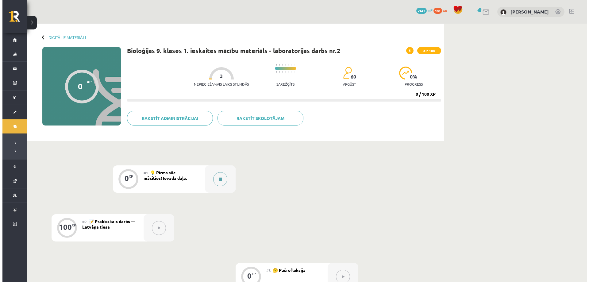
scroll to position [92, 0]
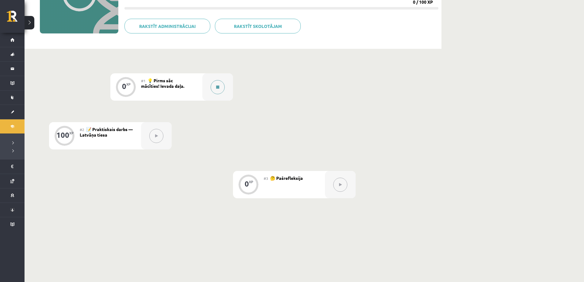
click at [221, 86] on button at bounding box center [218, 87] width 14 height 14
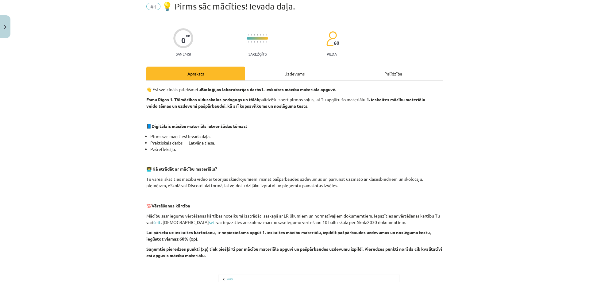
scroll to position [152, 0]
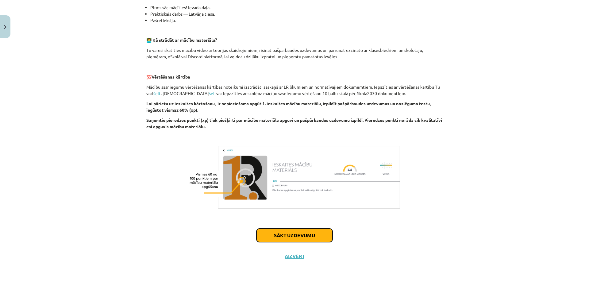
click at [279, 233] on button "Sākt uzdevumu" at bounding box center [294, 234] width 76 height 13
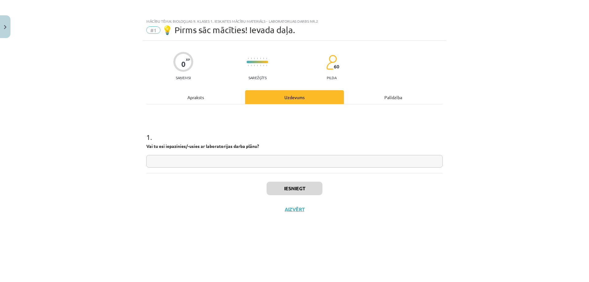
scroll to position [0, 0]
click at [165, 163] on input "text" at bounding box center [294, 161] width 296 height 13
type input "**"
click at [284, 185] on button "Iesniegt" at bounding box center [294, 188] width 56 height 13
click at [290, 212] on button "Nākamā nodarbība" at bounding box center [294, 213] width 60 height 14
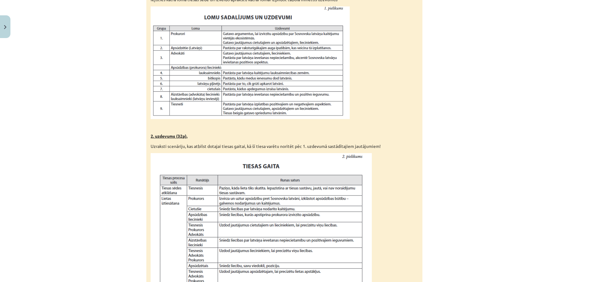
scroll to position [528, 0]
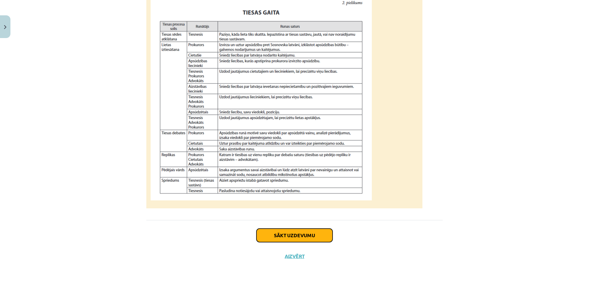
click at [297, 233] on button "Sākt uzdevumu" at bounding box center [294, 234] width 76 height 13
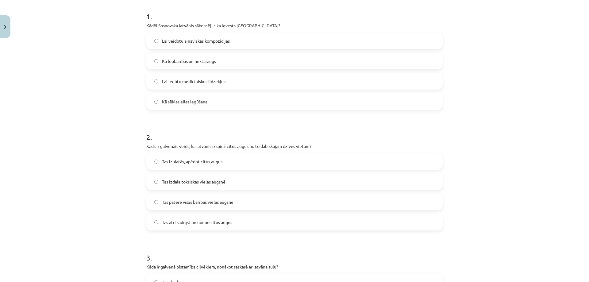
scroll to position [15, 0]
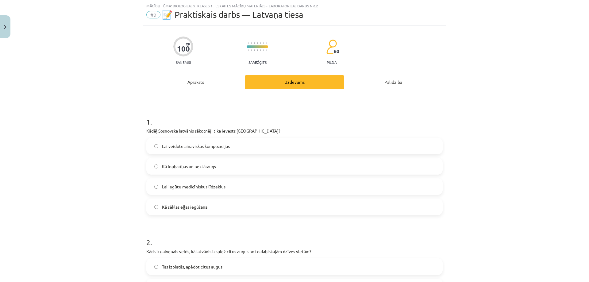
click at [214, 77] on div "Apraksts" at bounding box center [195, 82] width 99 height 14
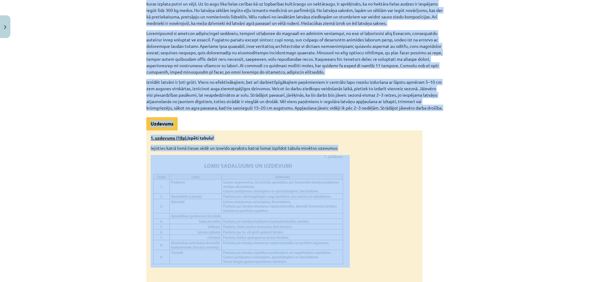
scroll to position [291, 0]
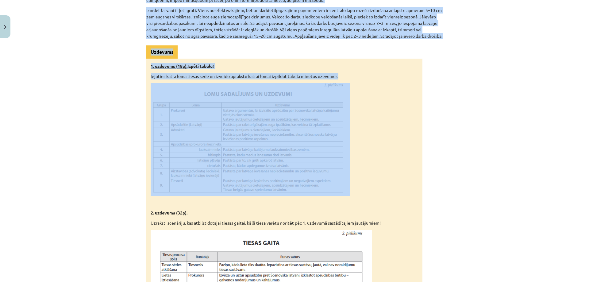
drag, startPoint x: 243, startPoint y: 62, endPoint x: 360, endPoint y: 188, distance: 171.2
click at [360, 188] on div "Praktiskais darbs — Latvāņa tiesa 📚 Sasniedzamais rezultāts: [PERSON_NAME] un a…" at bounding box center [294, 128] width 296 height 620
click at [360, 188] on p at bounding box center [284, 139] width 267 height 113
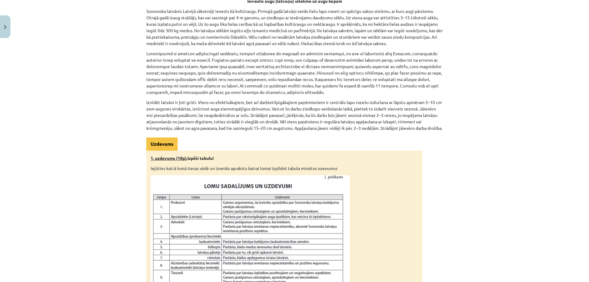
scroll to position [77, 0]
